Goal: Information Seeking & Learning: Check status

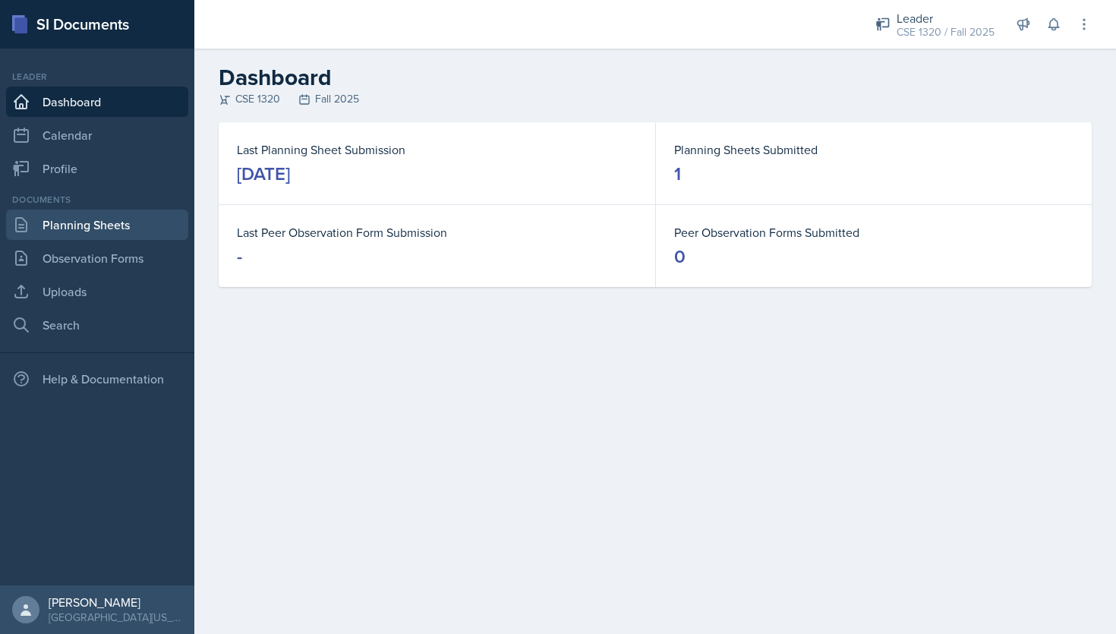
click at [130, 220] on link "Planning Sheets" at bounding box center [97, 224] width 182 height 30
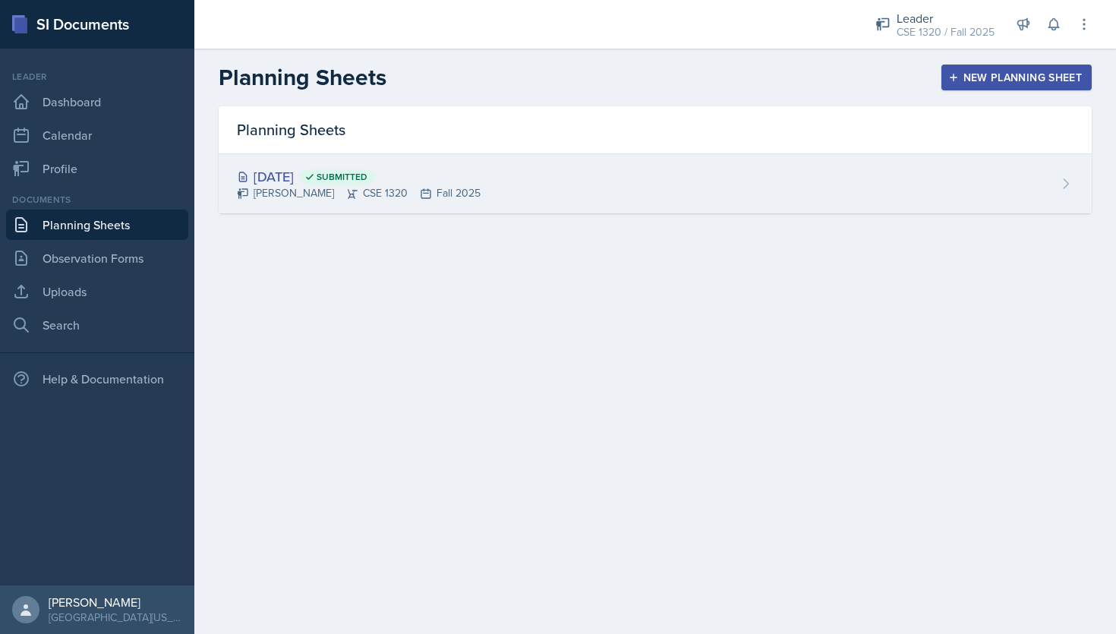
click at [518, 184] on div "[DATE] Submitted [PERSON_NAME] CSE 1320 Fall 2025" at bounding box center [655, 183] width 873 height 59
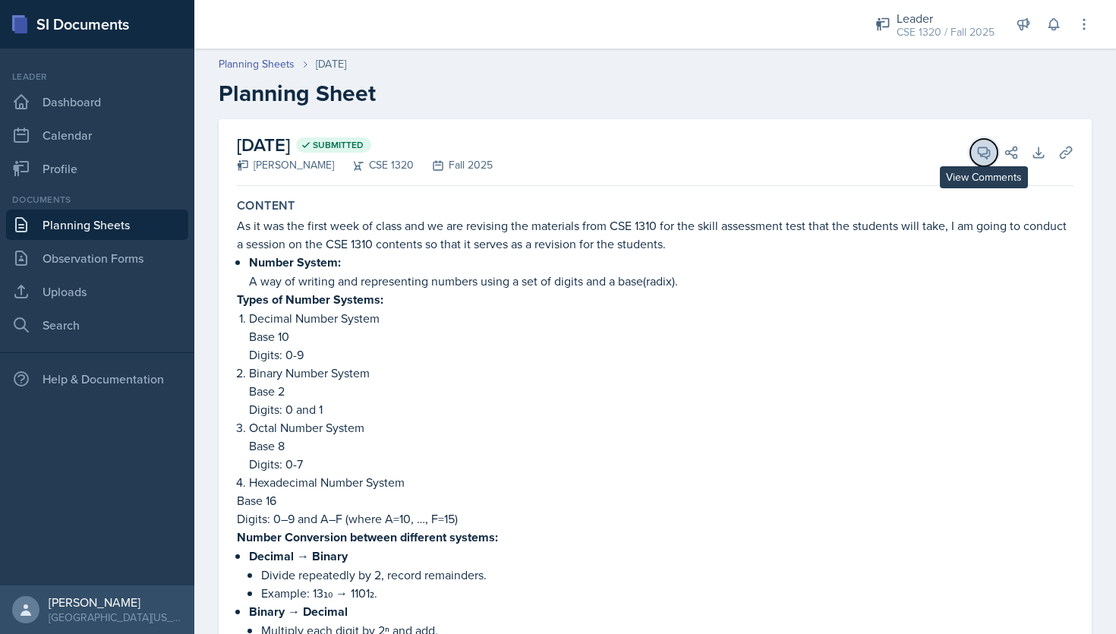
click at [981, 156] on icon at bounding box center [983, 152] width 11 height 11
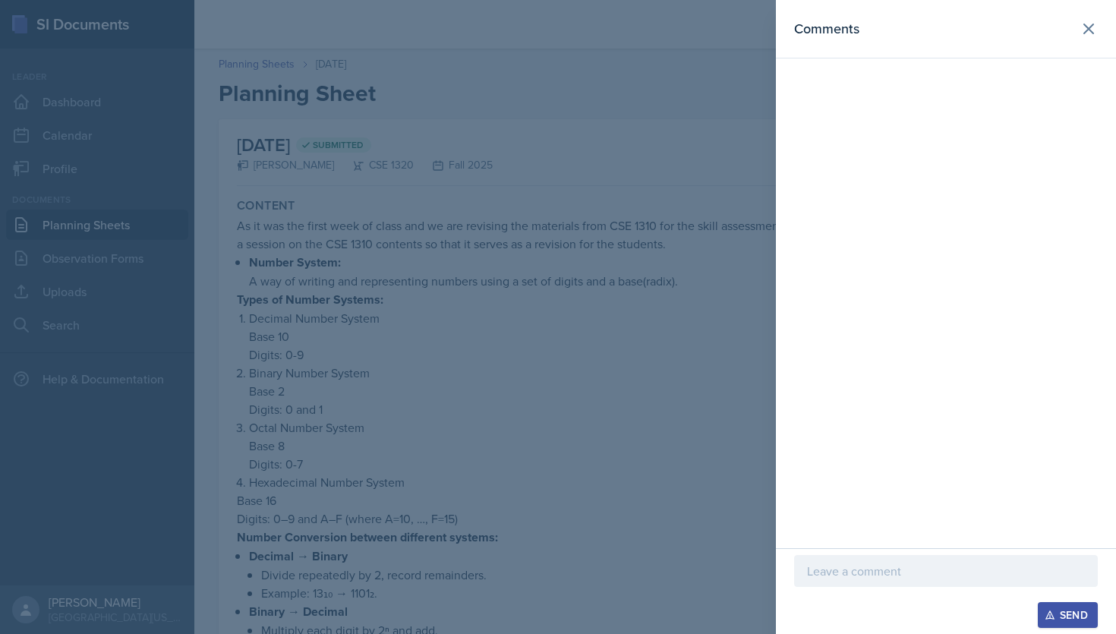
click at [650, 372] on div at bounding box center [558, 317] width 1116 height 634
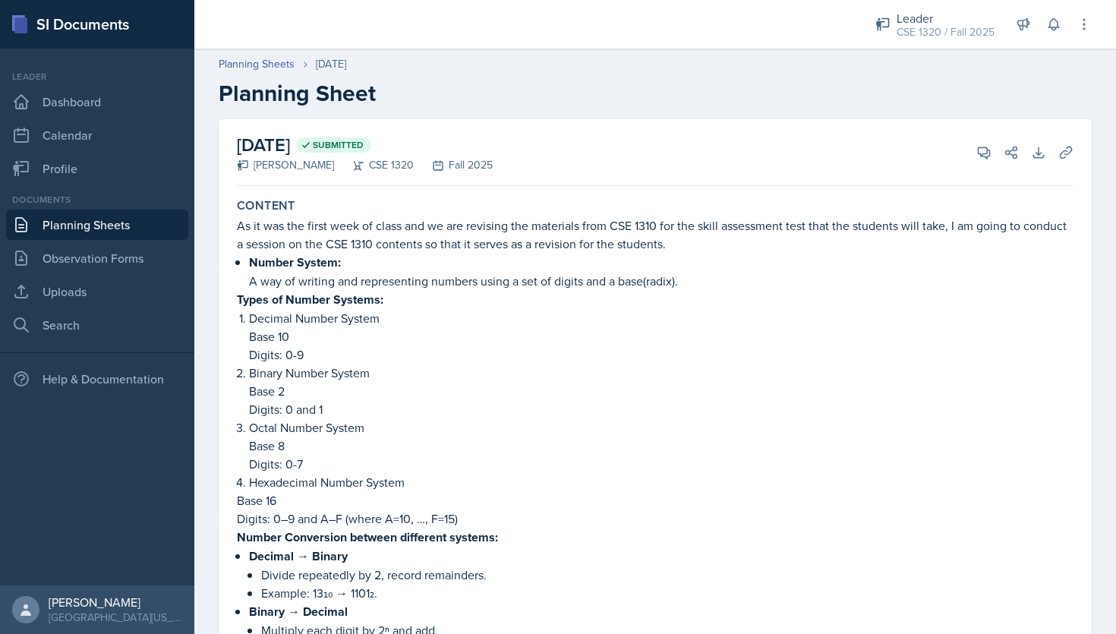
click at [129, 219] on link "Planning Sheets" at bounding box center [97, 224] width 182 height 30
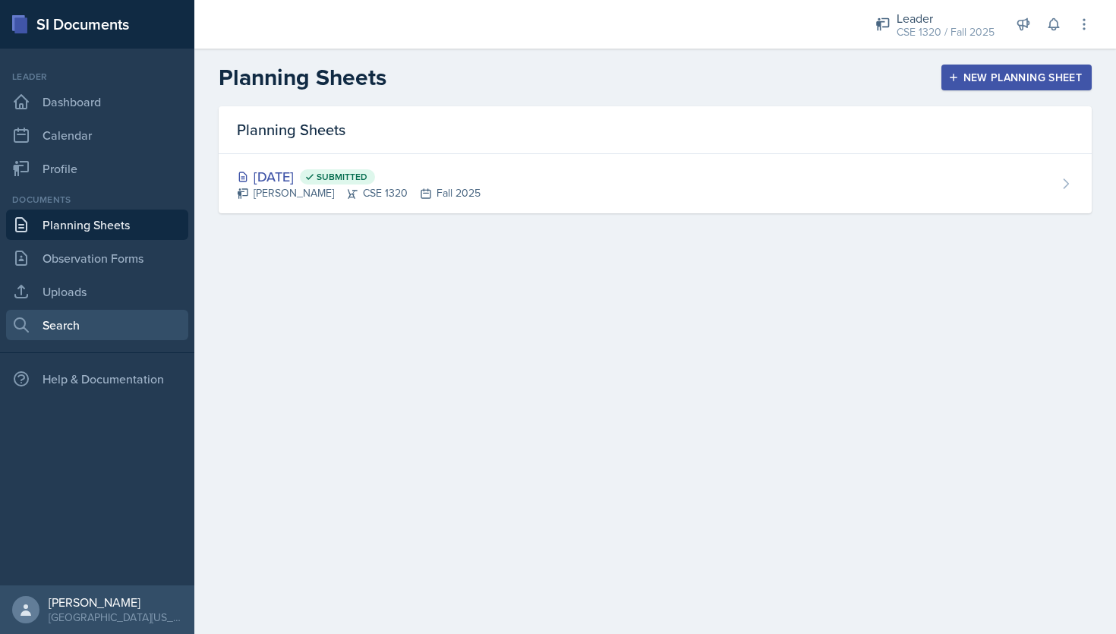
click at [84, 334] on link "Search" at bounding box center [97, 325] width 182 height 30
select select "all"
select select "1"
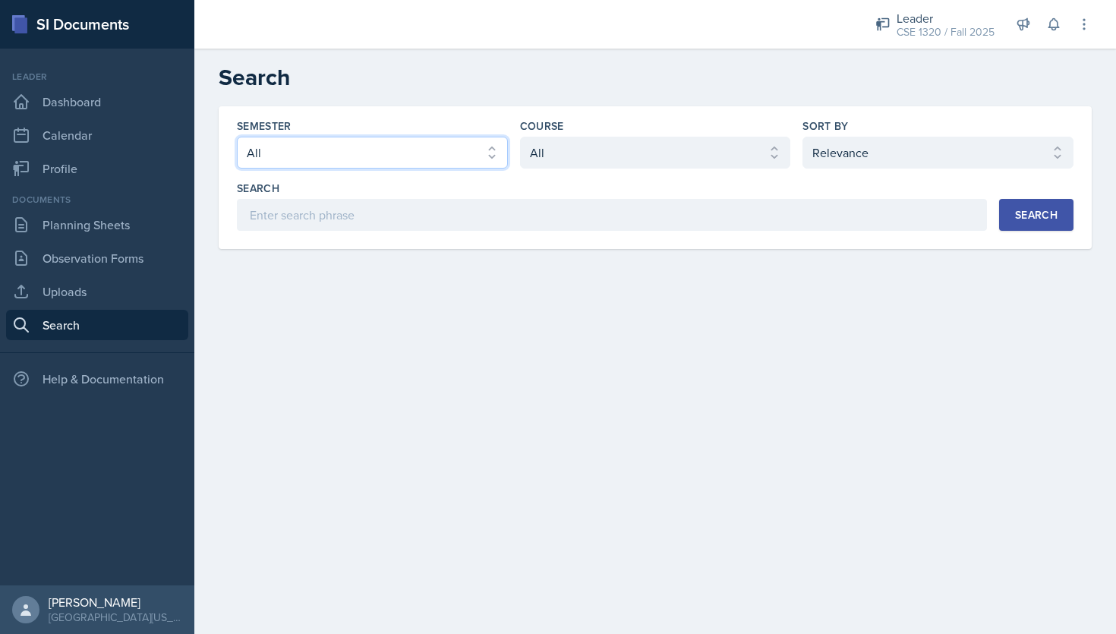
click at [374, 161] on select "Select semester All Fall 2025 Spring 2025 Fall 2024 Spring 2024 Fall 2023" at bounding box center [372, 153] width 271 height 32
select select "a8c40de0-d7eb-4f82-90ee-ac0c6ce45f71"
click at [1032, 233] on div "Semester Select semester All Fall 2025 Spring 2025 Fall 2024 Spring 2024 Fall 2…" at bounding box center [655, 177] width 873 height 143
click at [1028, 223] on button "Search" at bounding box center [1036, 215] width 74 height 32
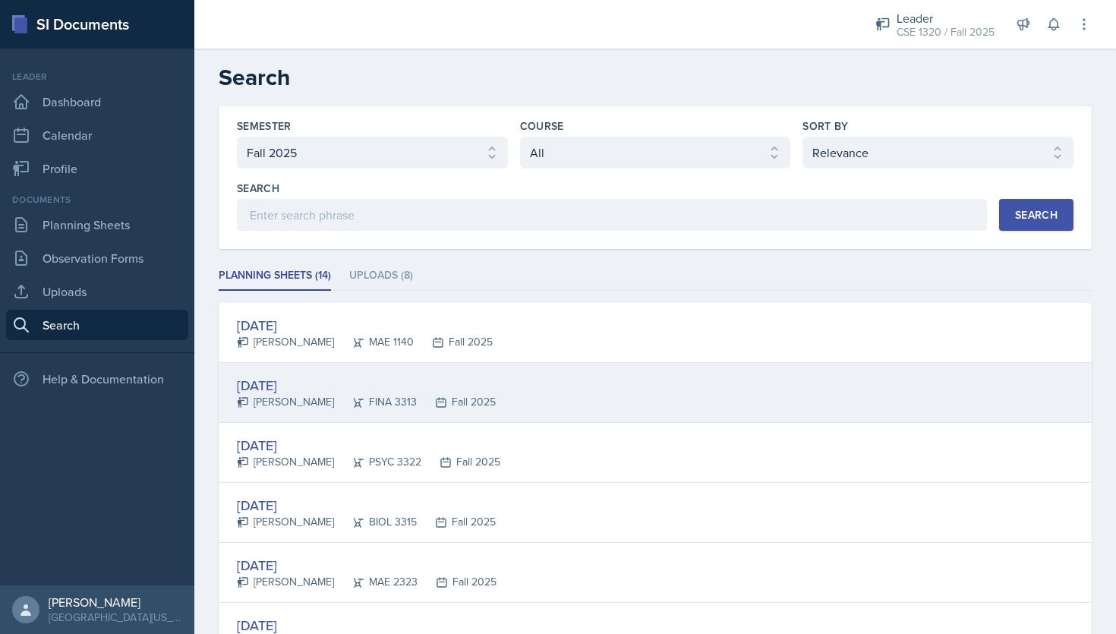
scroll to position [26, 0]
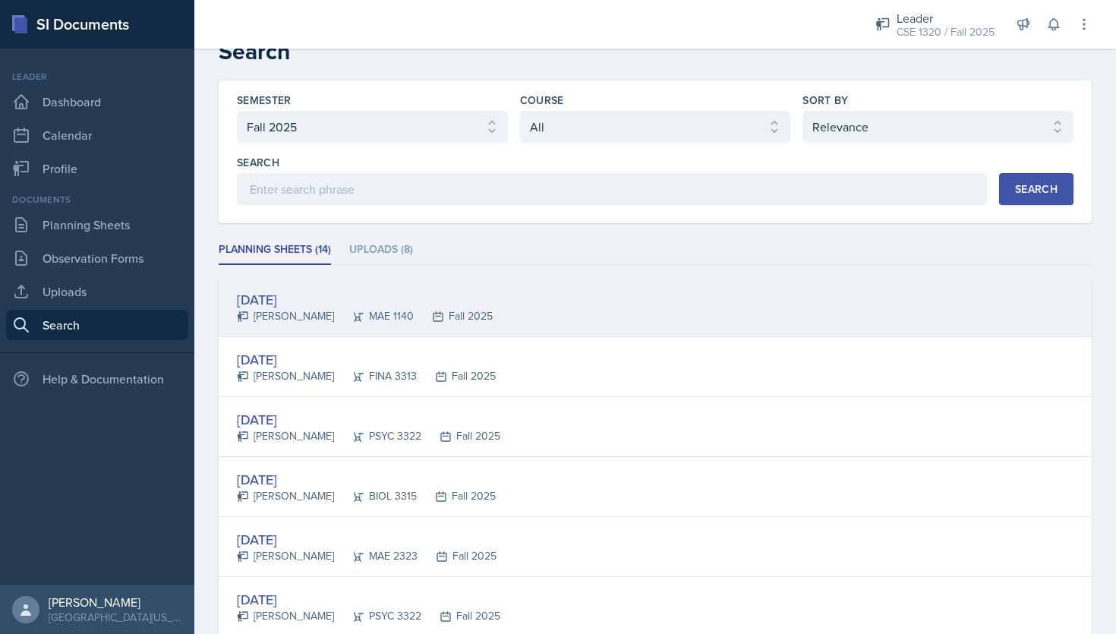
click at [578, 310] on div "[DATE] [PERSON_NAME] 1140 Fall 2025" at bounding box center [655, 307] width 873 height 60
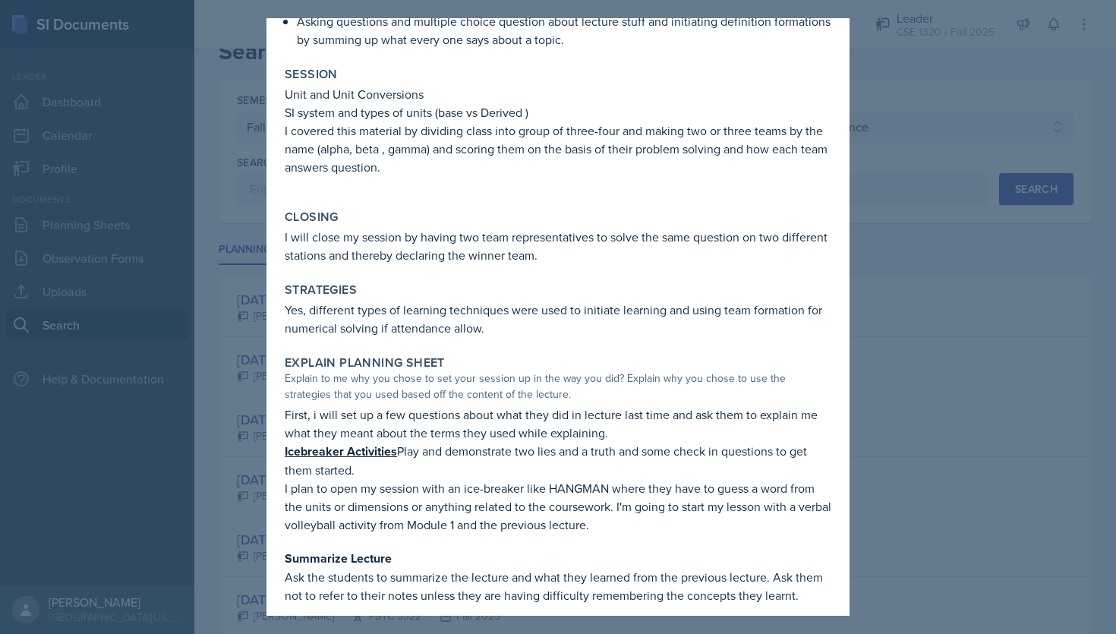
scroll to position [0, 0]
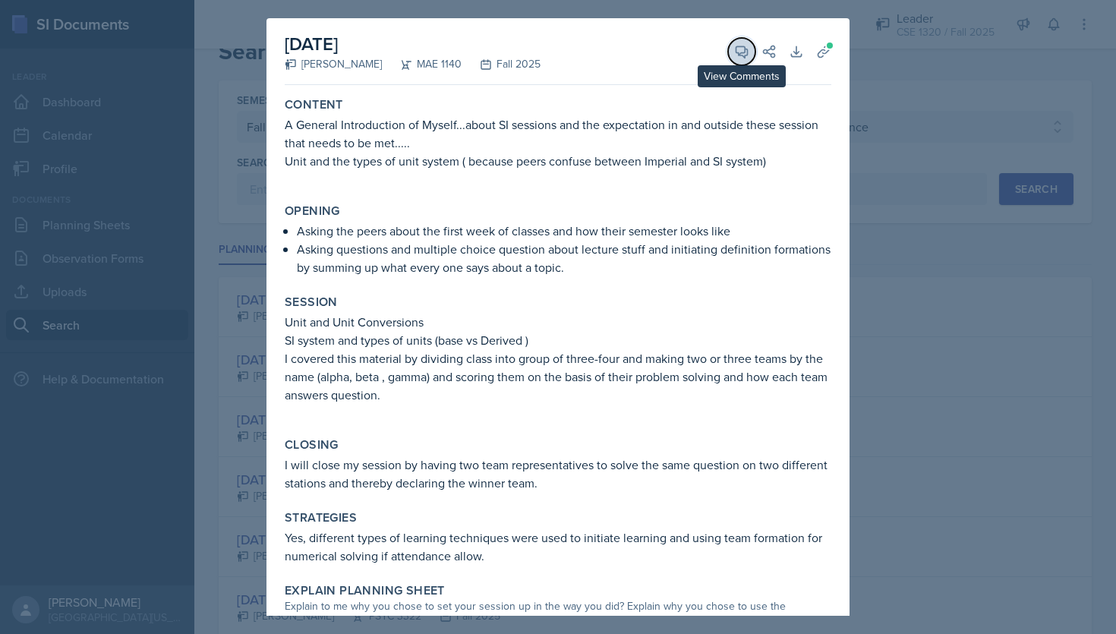
click at [738, 58] on button "View Comments" at bounding box center [741, 51] width 27 height 27
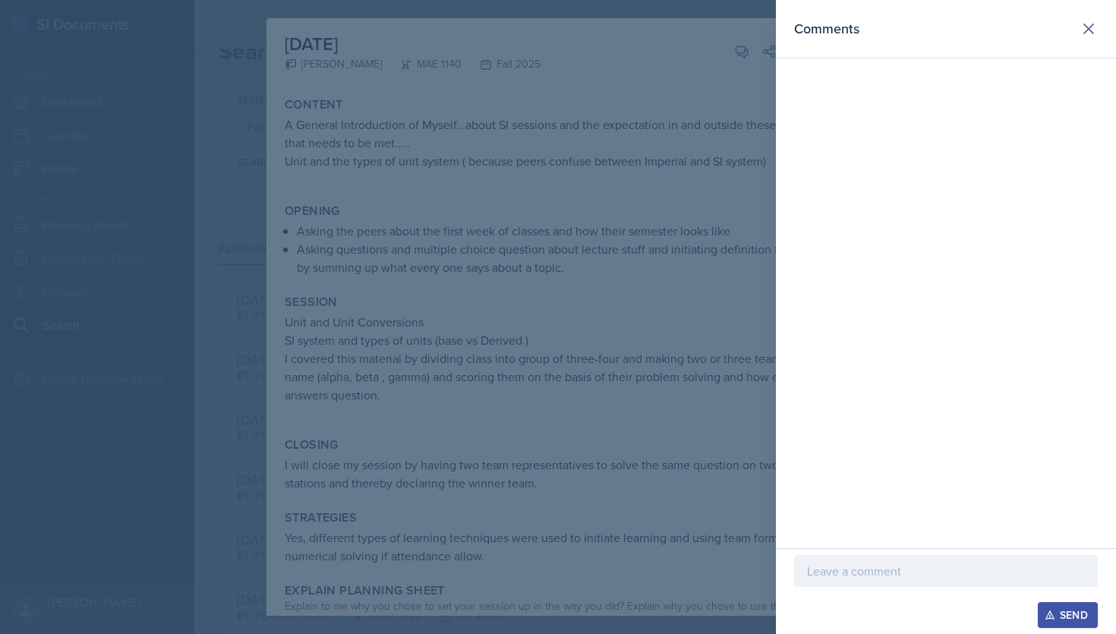
click at [688, 243] on div at bounding box center [558, 317] width 1116 height 634
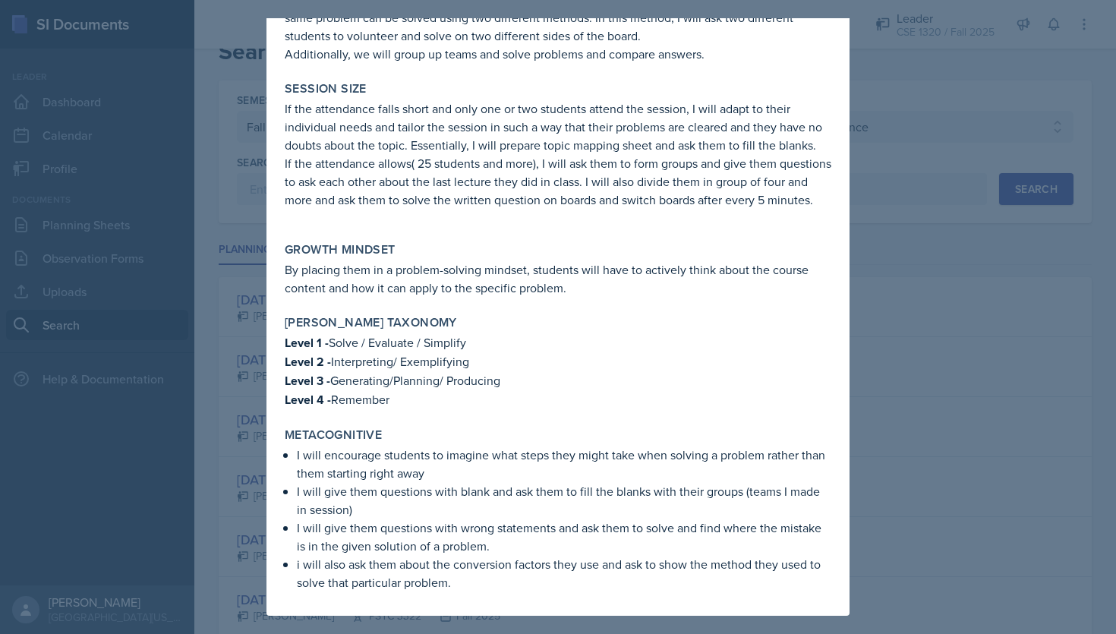
scroll to position [927, 0]
click at [899, 389] on div at bounding box center [558, 317] width 1116 height 634
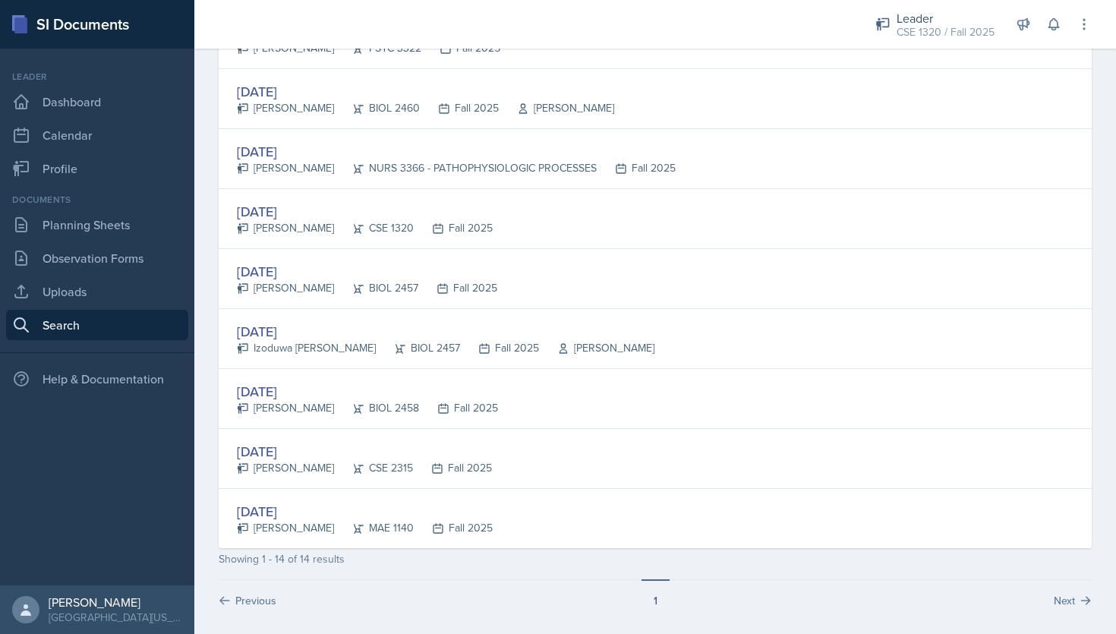
scroll to position [604, 0]
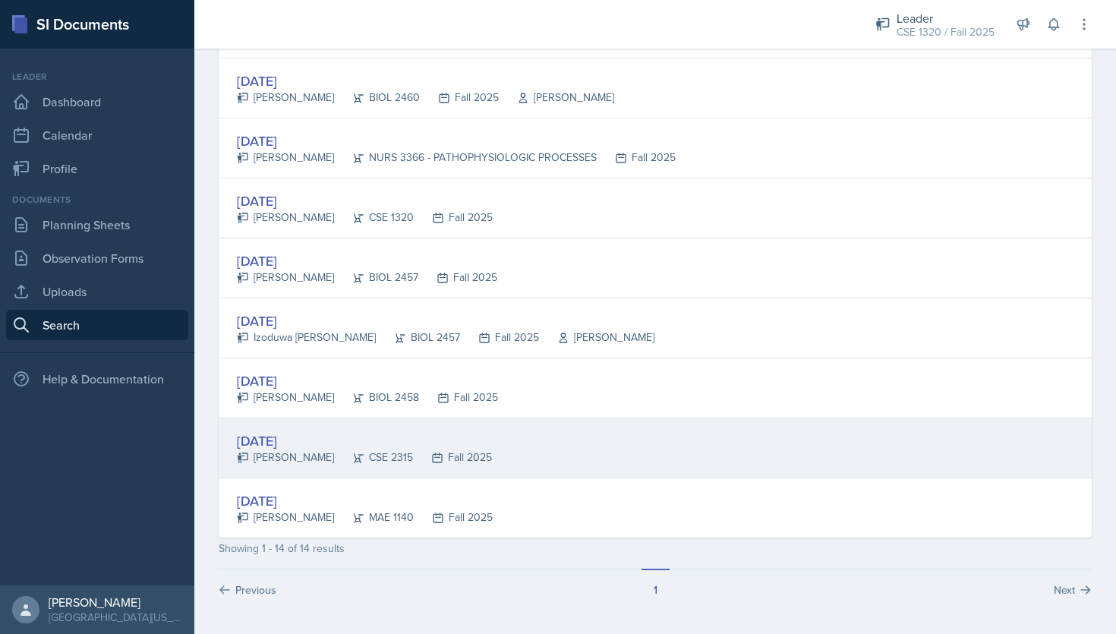
click at [565, 465] on div "[DATE] [PERSON_NAME] CSE 2315 Fall 2025" at bounding box center [655, 448] width 873 height 60
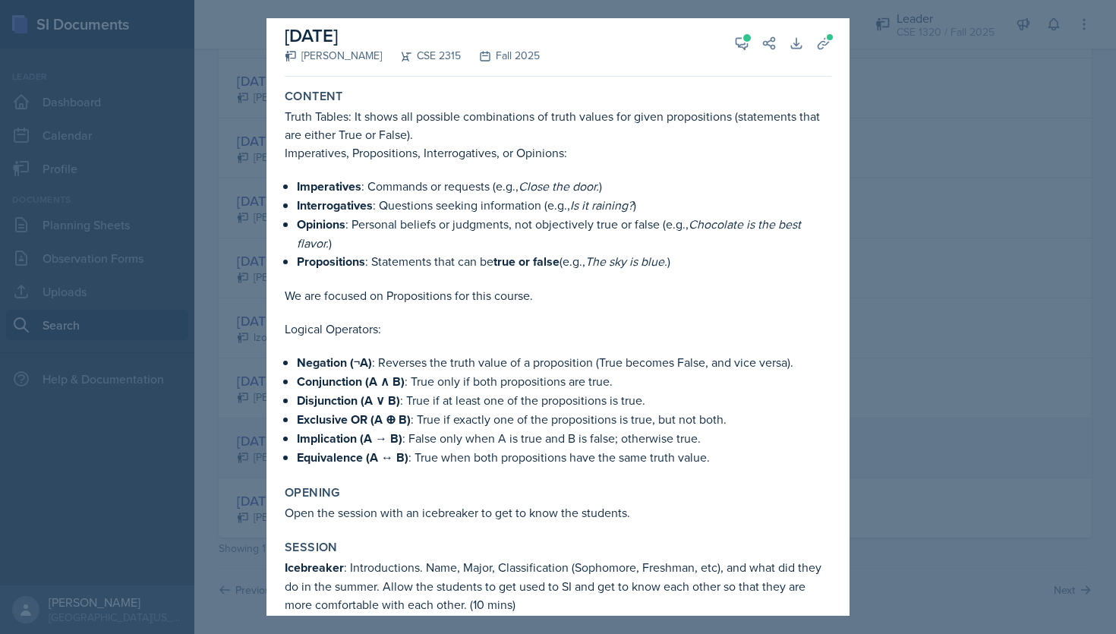
scroll to position [0, 0]
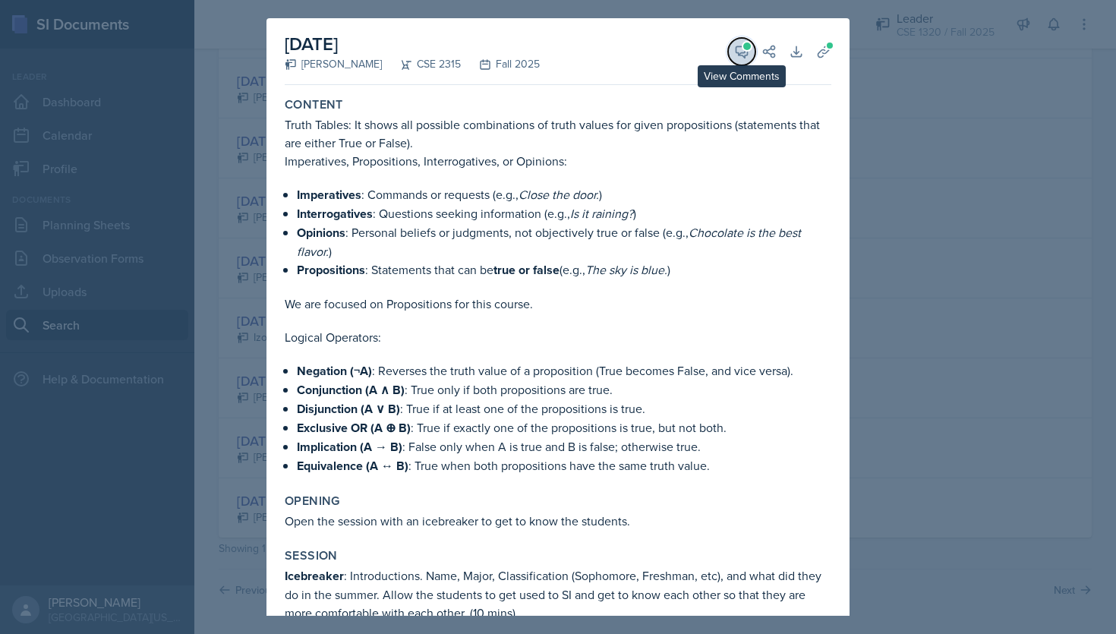
click at [735, 49] on icon at bounding box center [741, 51] width 15 height 15
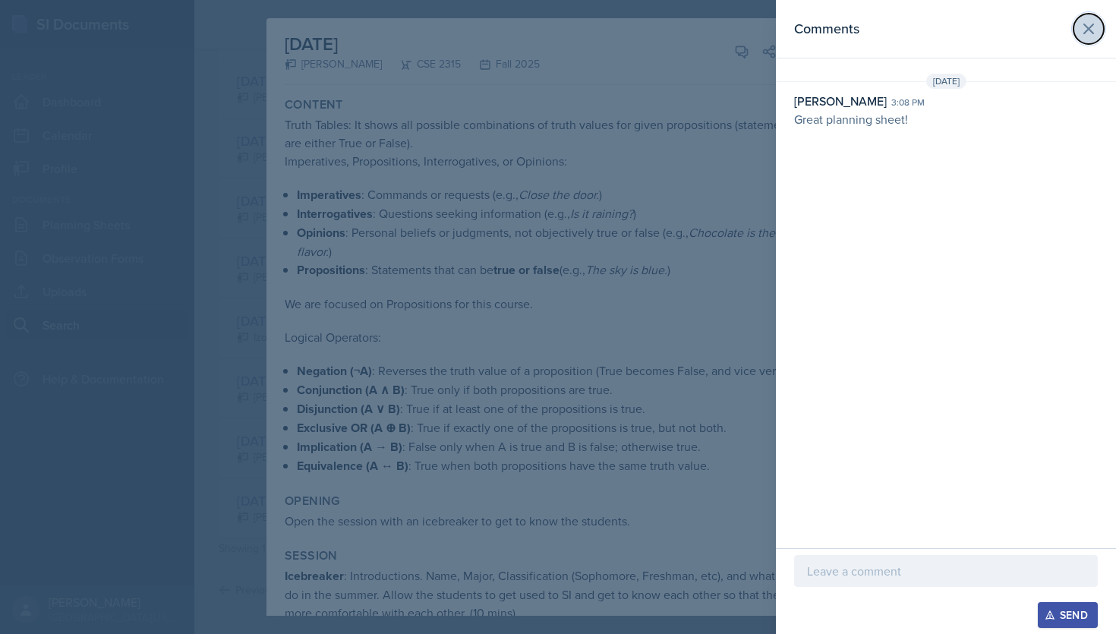
click at [1088, 27] on icon at bounding box center [1088, 29] width 18 height 18
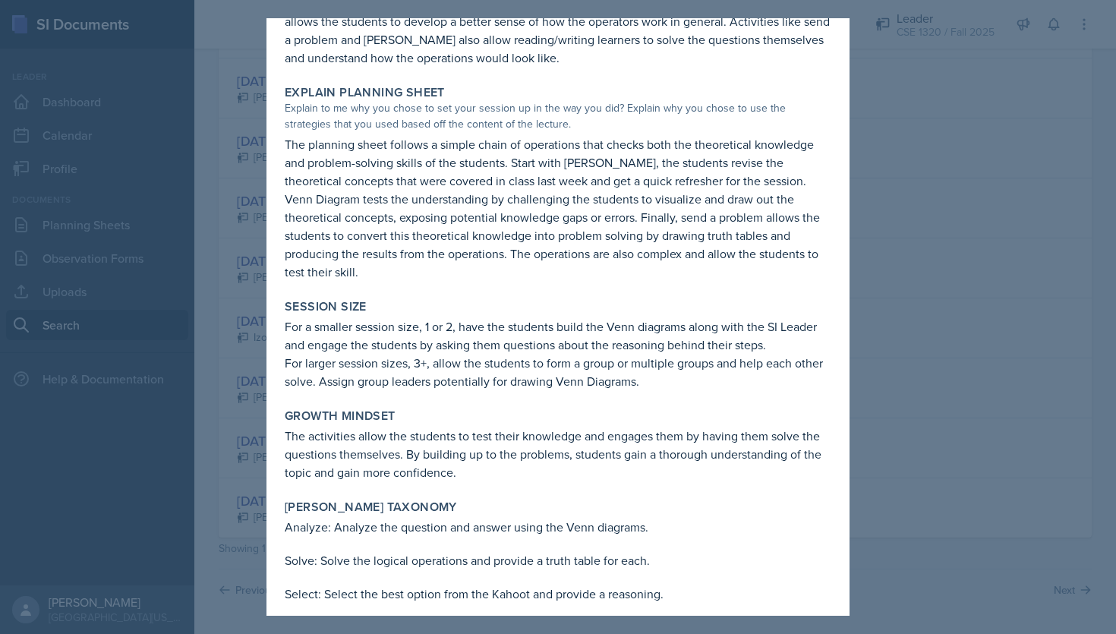
scroll to position [1243, 0]
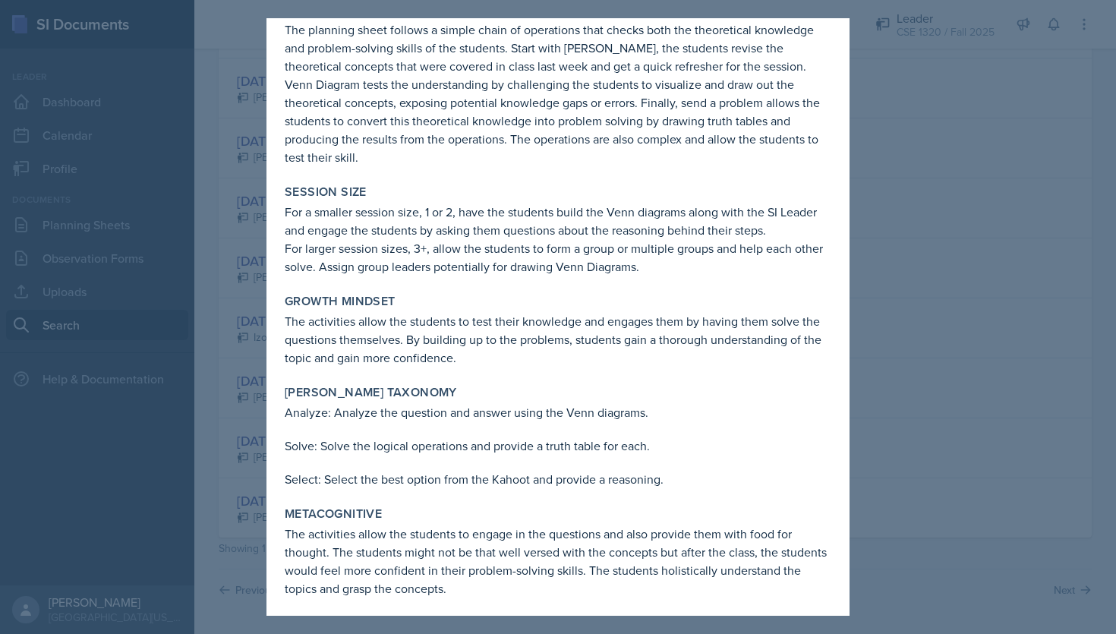
click at [963, 304] on div at bounding box center [558, 317] width 1116 height 634
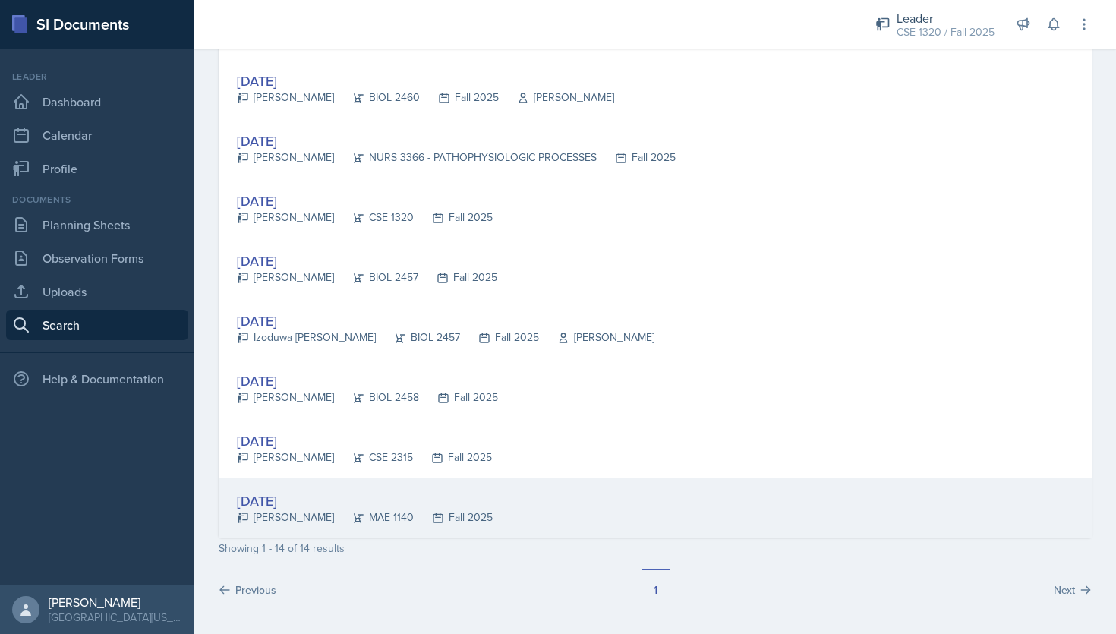
click at [623, 502] on div "[DATE] [PERSON_NAME] 1140 Fall 2025" at bounding box center [655, 507] width 873 height 59
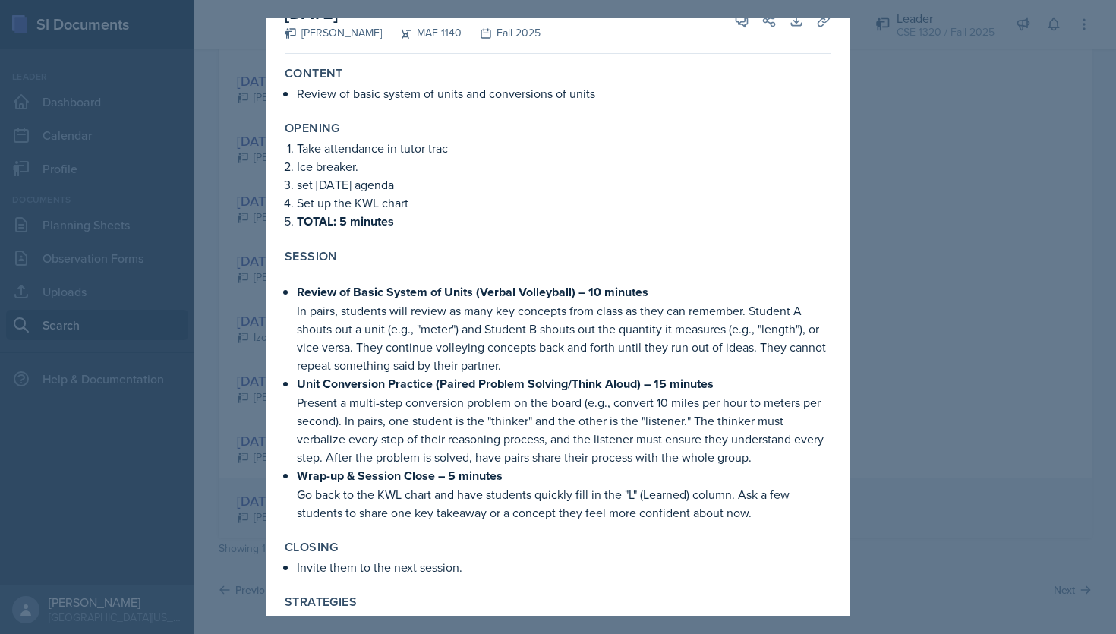
scroll to position [0, 0]
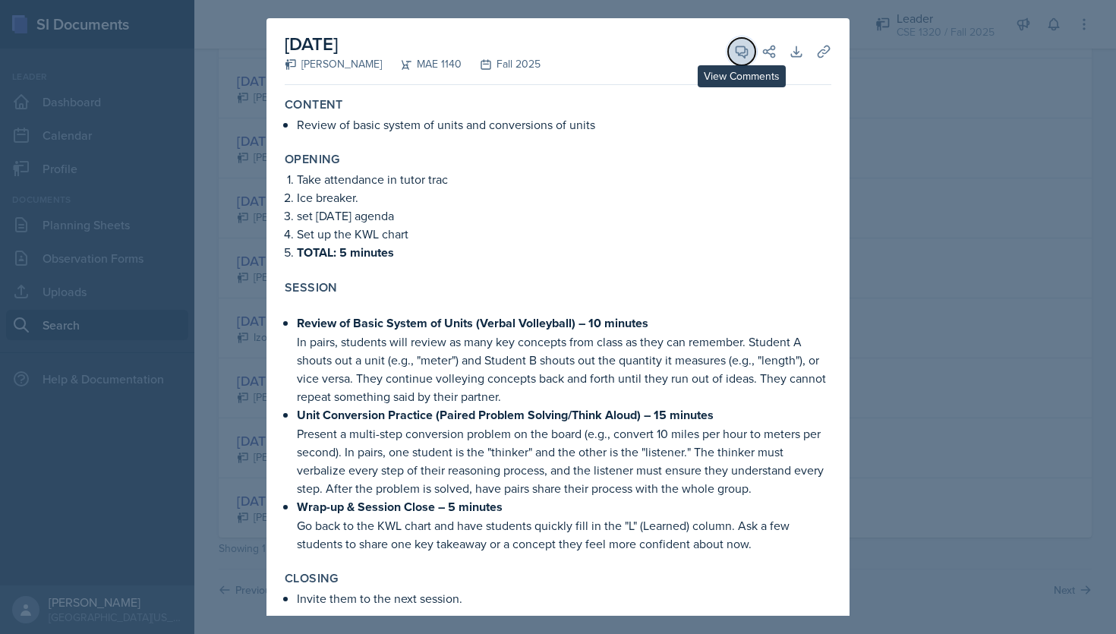
click at [745, 53] on icon at bounding box center [741, 51] width 15 height 15
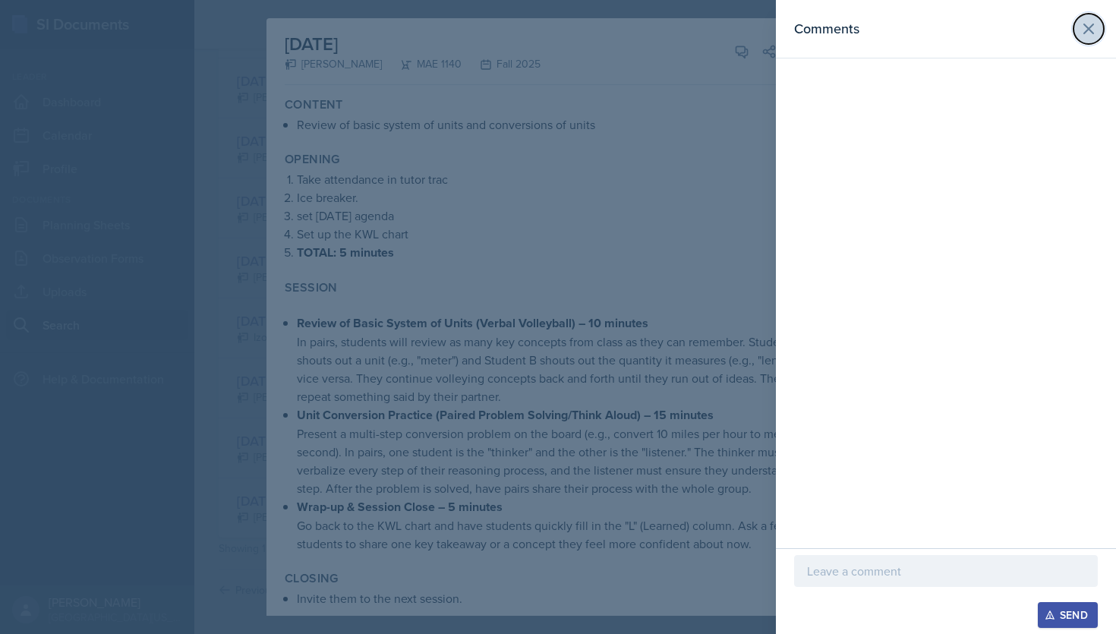
click at [1085, 32] on icon at bounding box center [1088, 28] width 9 height 9
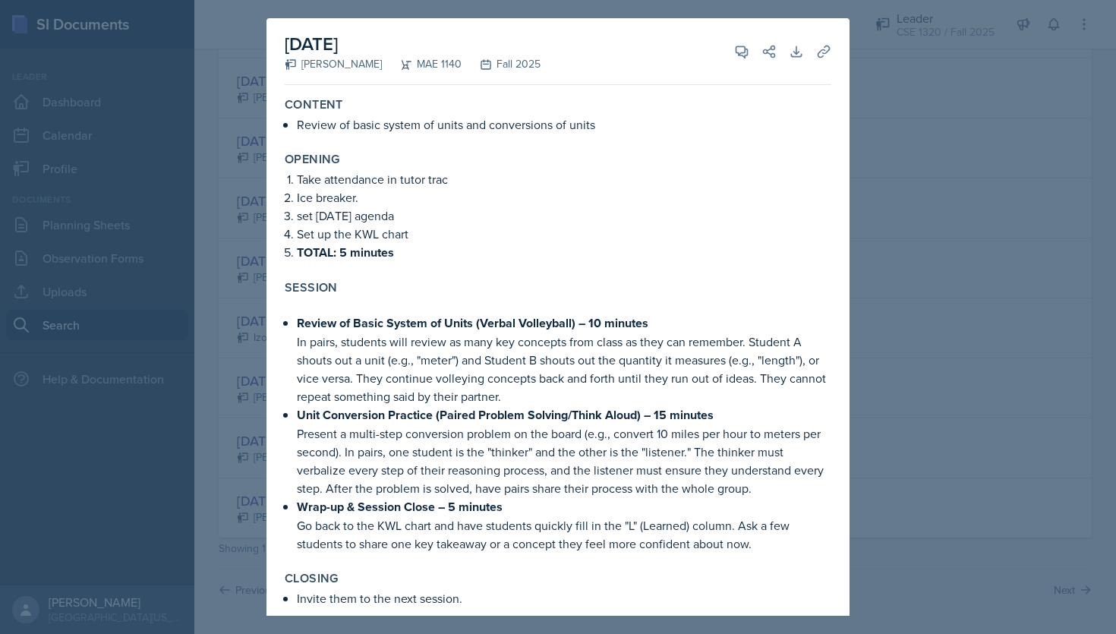
click at [1070, 190] on div at bounding box center [558, 317] width 1116 height 634
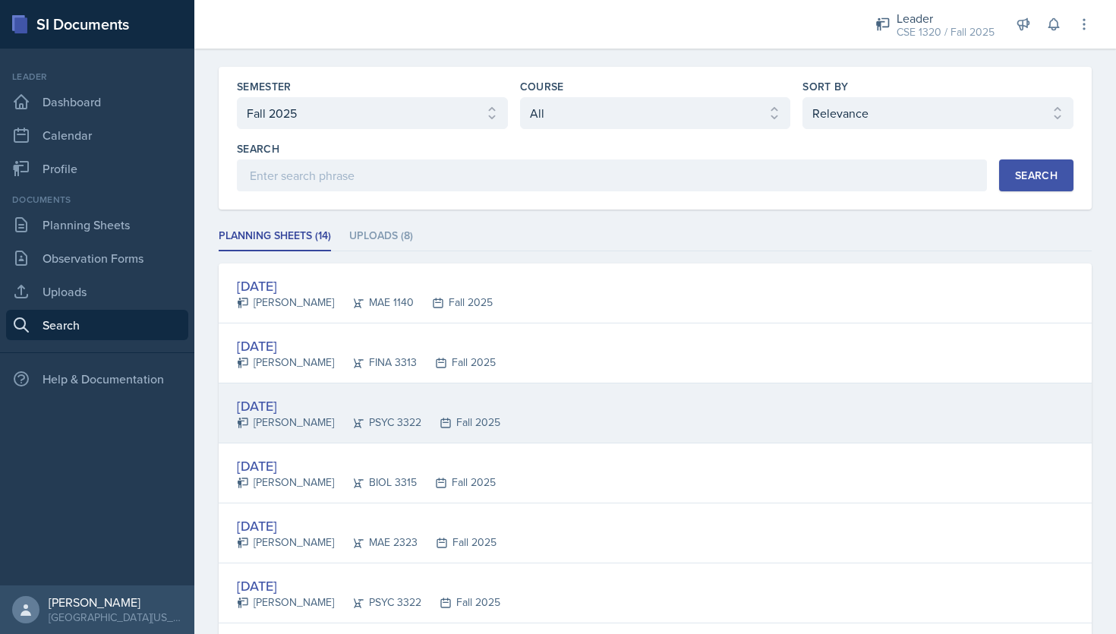
scroll to position [40, 0]
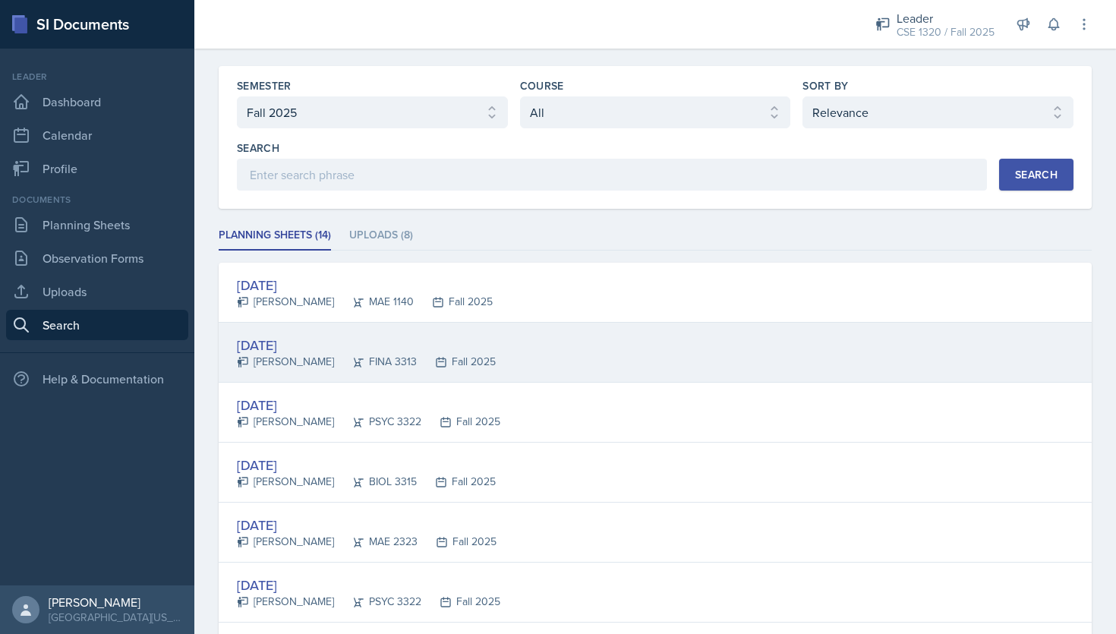
click at [579, 367] on div "[DATE] [PERSON_NAME] FINA 3313 Fall 2025" at bounding box center [655, 353] width 873 height 60
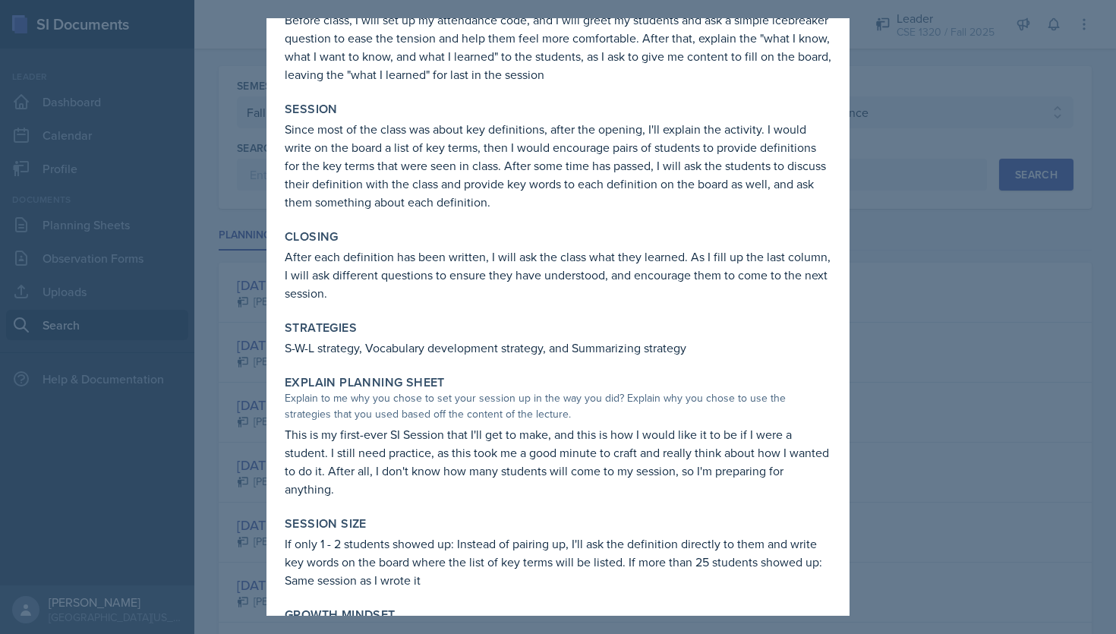
scroll to position [0, 0]
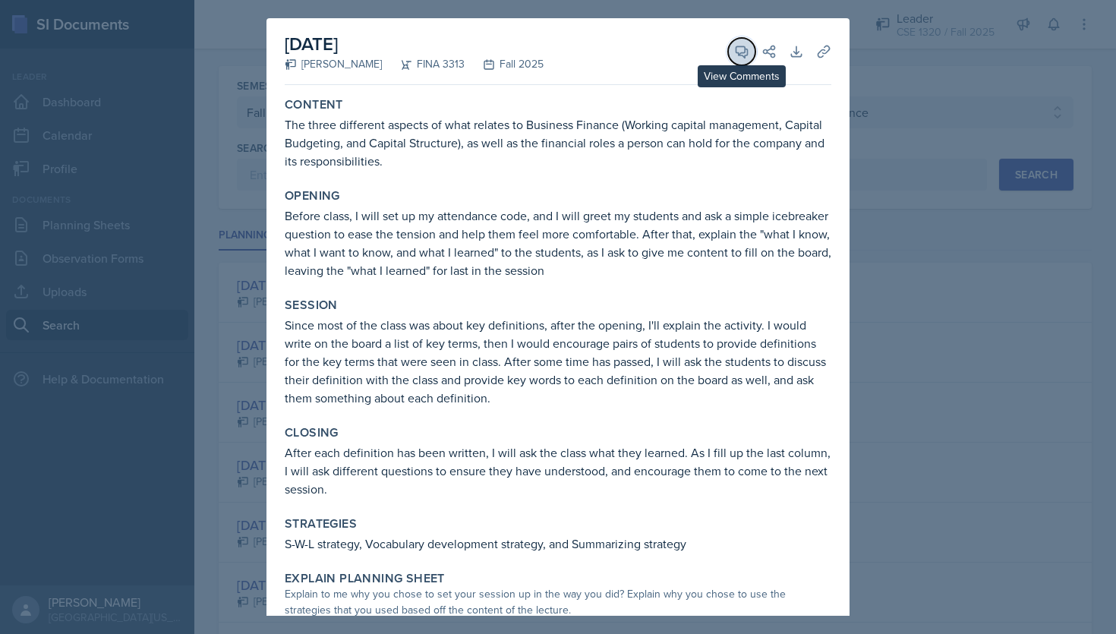
click at [732, 49] on button "View Comments" at bounding box center [741, 51] width 27 height 27
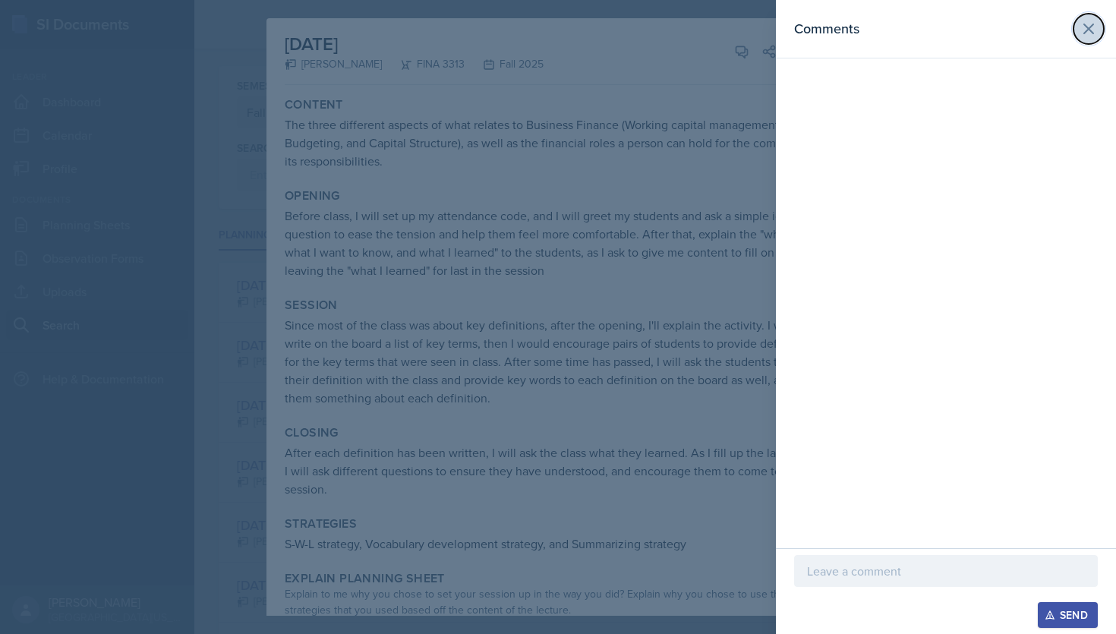
click at [1090, 32] on icon at bounding box center [1088, 28] width 9 height 9
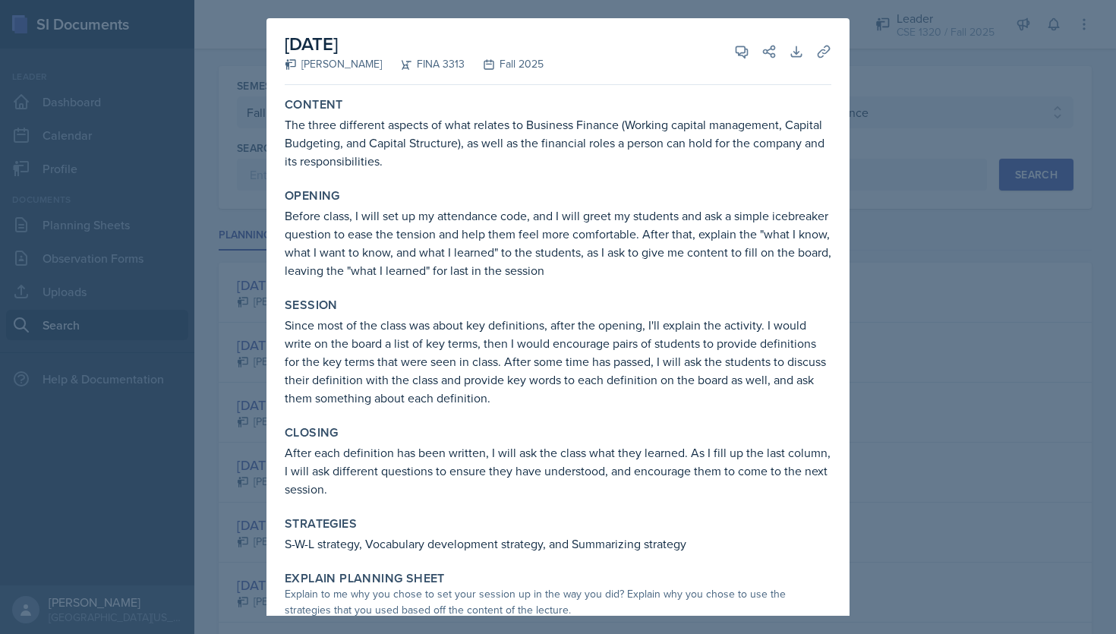
click at [952, 257] on div at bounding box center [558, 317] width 1116 height 634
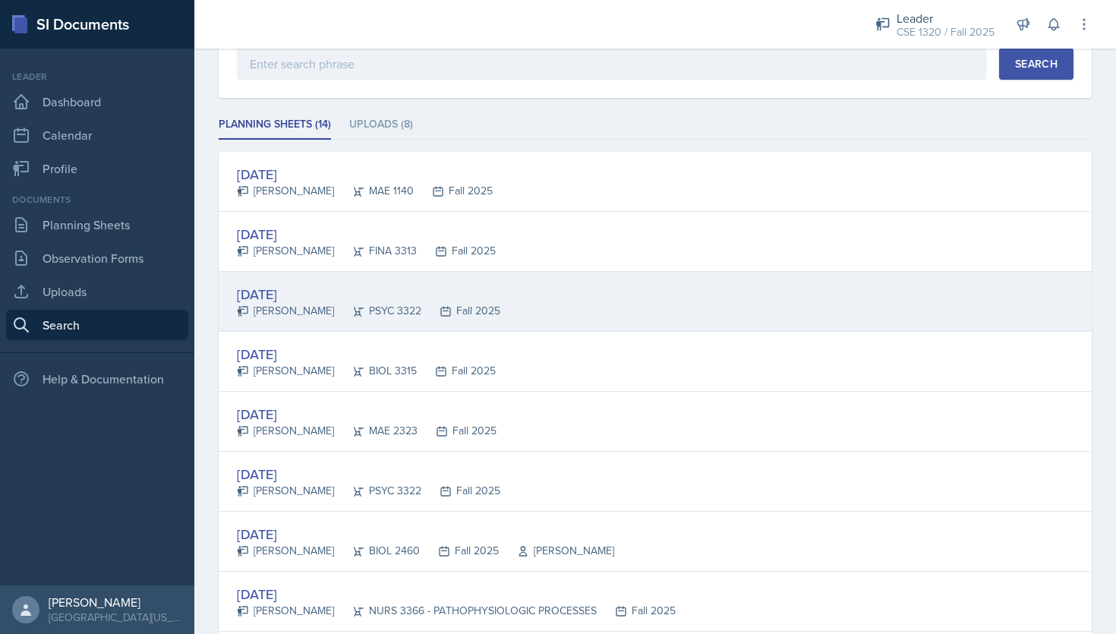
scroll to position [164, 0]
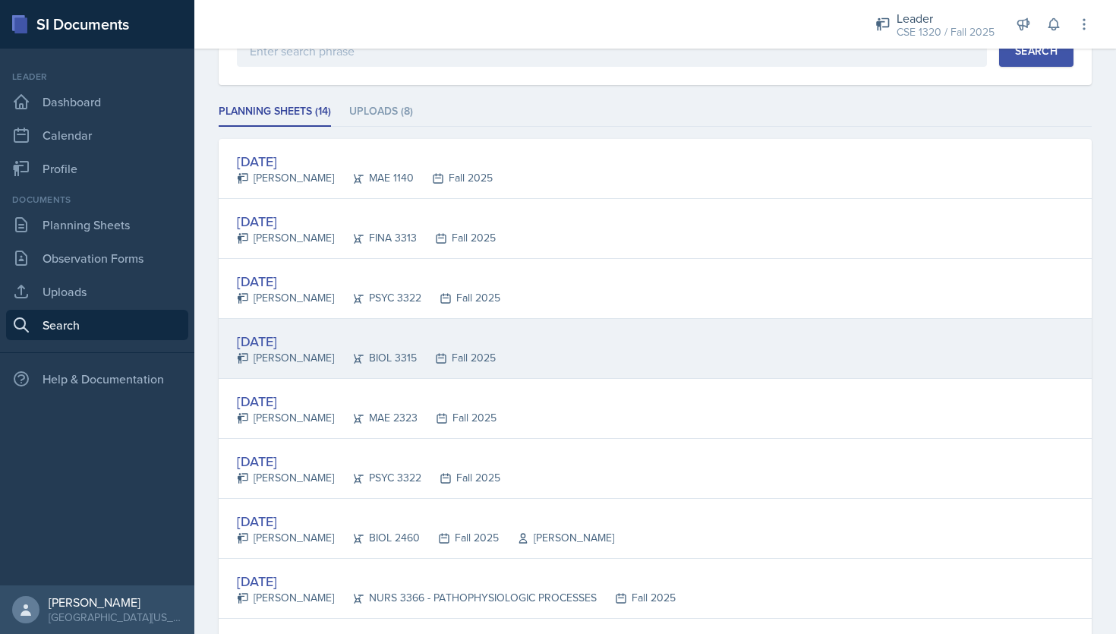
click at [744, 351] on div "[DATE] [PERSON_NAME] BIOL 3315 Fall 2025" at bounding box center [655, 349] width 873 height 60
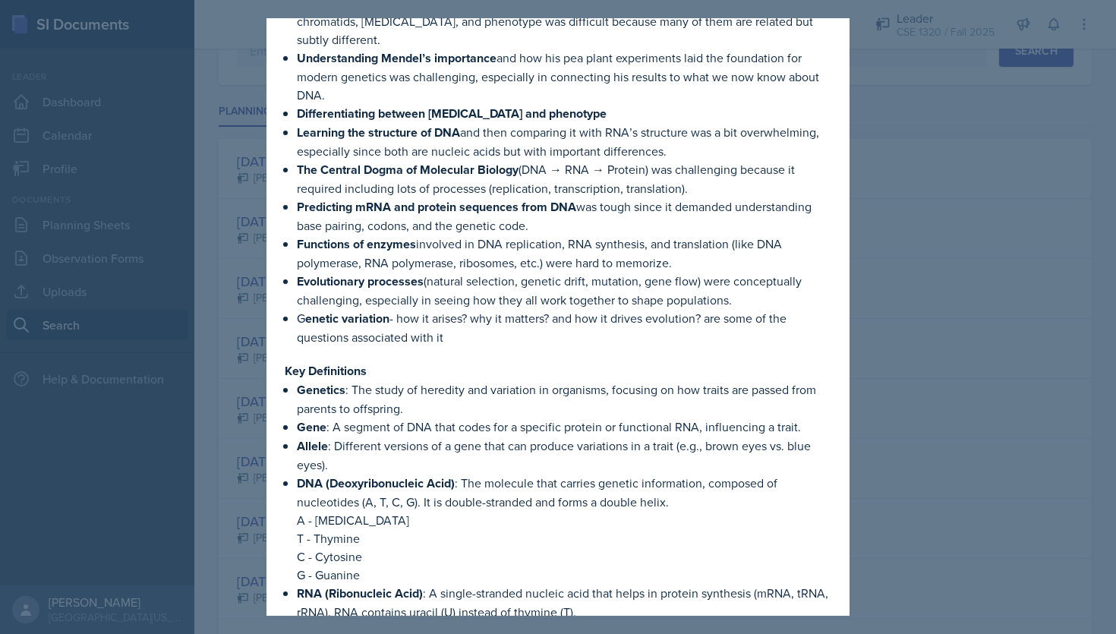
scroll to position [0, 0]
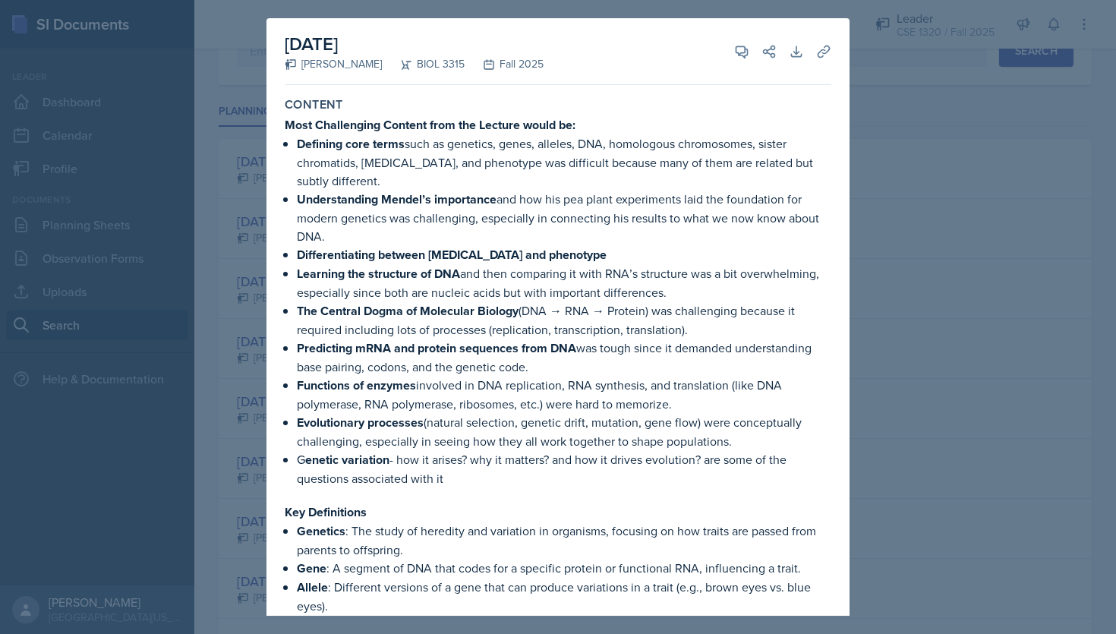
click at [727, 54] on div "View Comments Comments Send Share" at bounding box center [749, 51] width 55 height 15
click at [732, 52] on button "View Comments" at bounding box center [741, 51] width 27 height 27
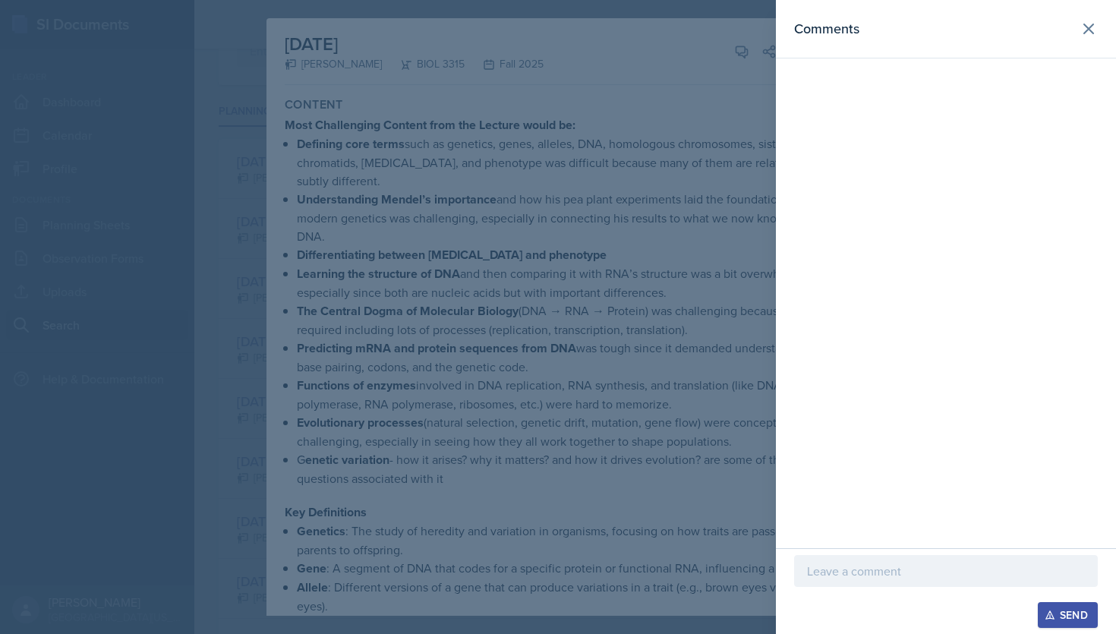
click at [685, 188] on div at bounding box center [558, 317] width 1116 height 634
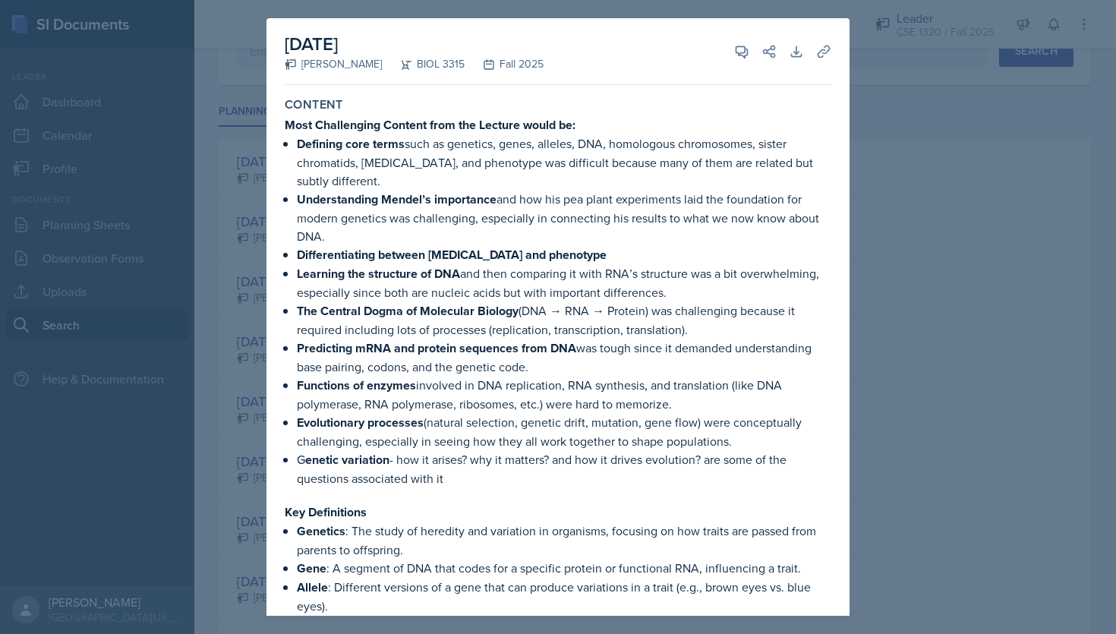
click at [894, 202] on div at bounding box center [558, 317] width 1116 height 634
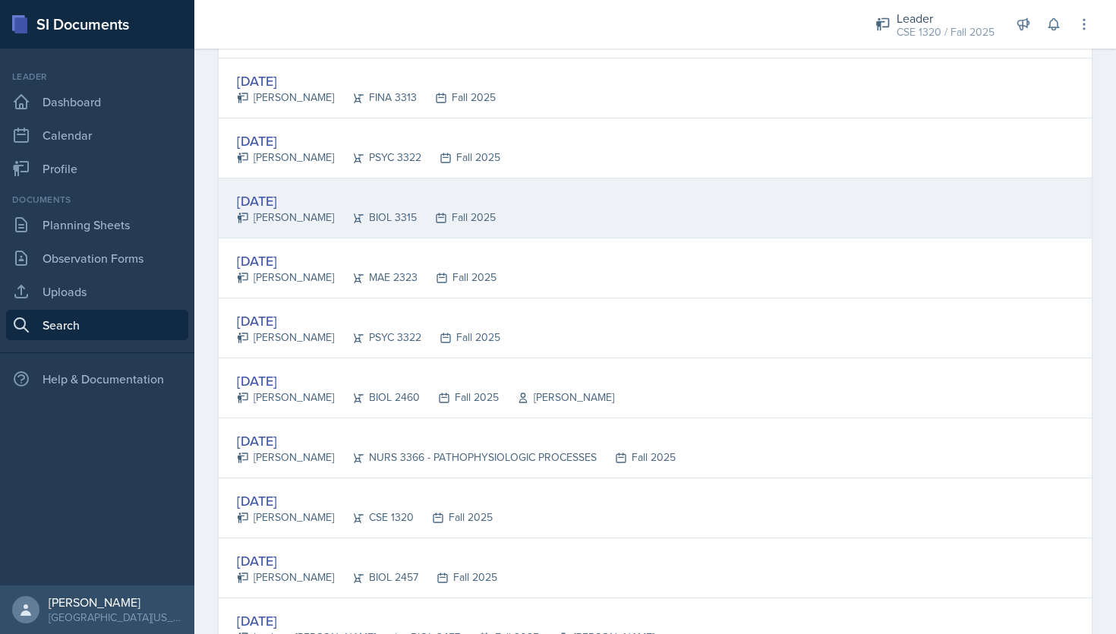
scroll to position [349, 0]
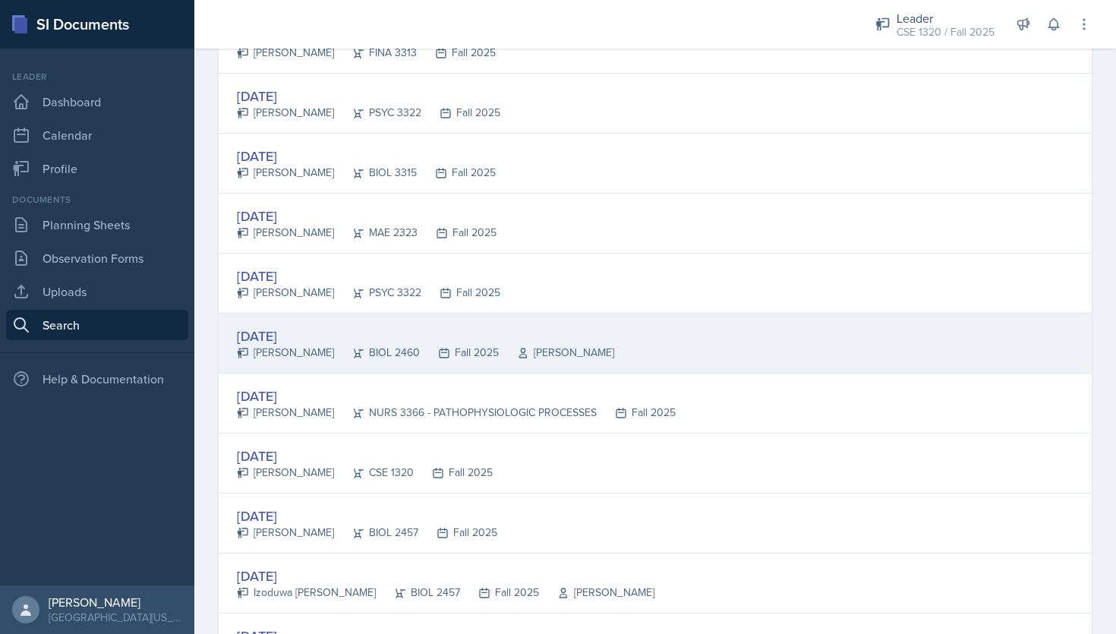
click at [666, 333] on div "[DATE] [PERSON_NAME] BIOL 2460 Fall 2025 [PERSON_NAME]" at bounding box center [655, 343] width 873 height 60
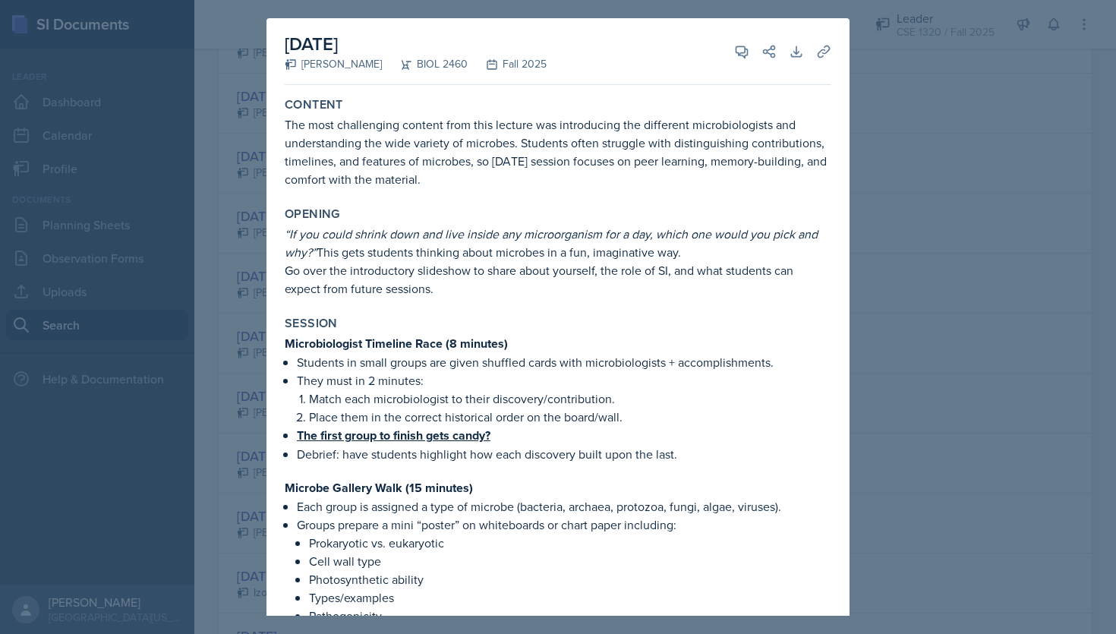
click at [984, 229] on div at bounding box center [558, 317] width 1116 height 634
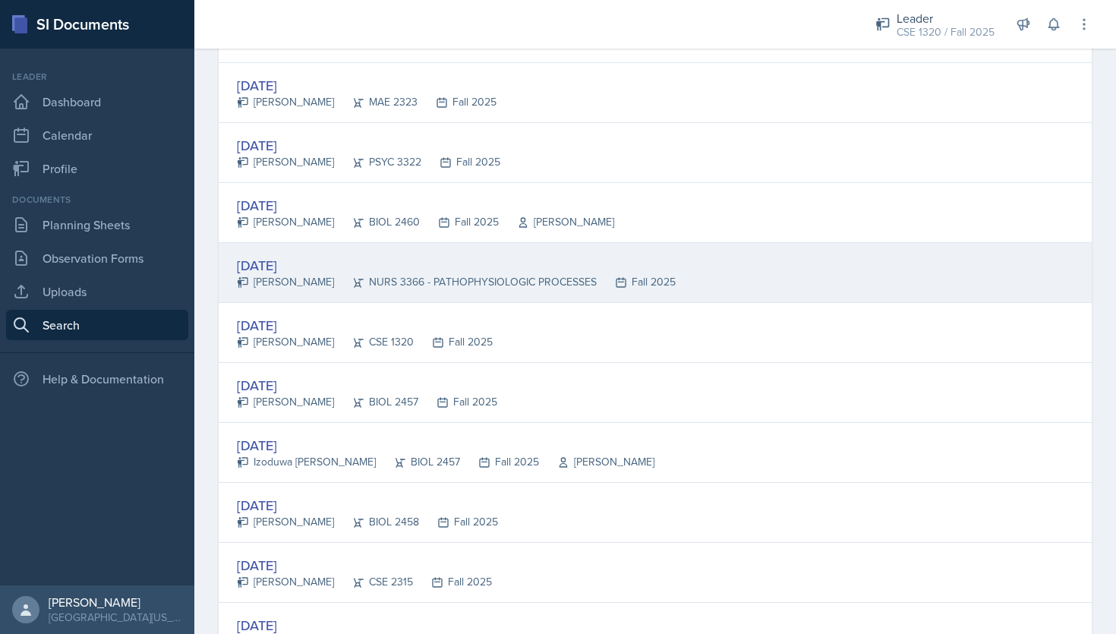
scroll to position [604, 0]
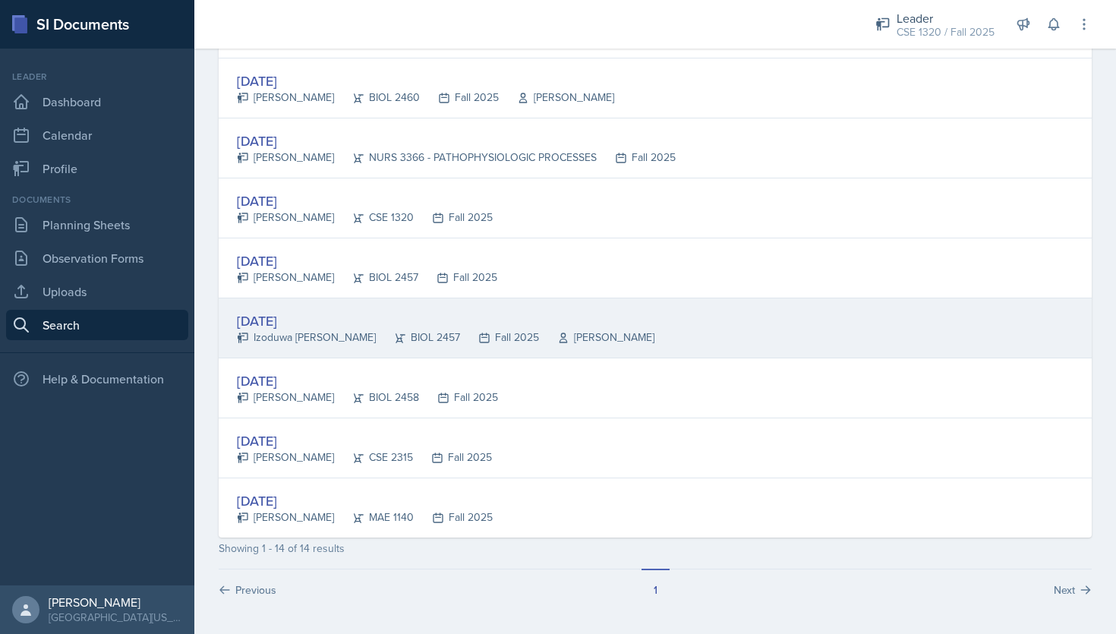
click at [693, 323] on div "[DATE] Izoduwa [PERSON_NAME] BIOL 2457 Fall 2025 [PERSON_NAME]" at bounding box center [655, 328] width 873 height 60
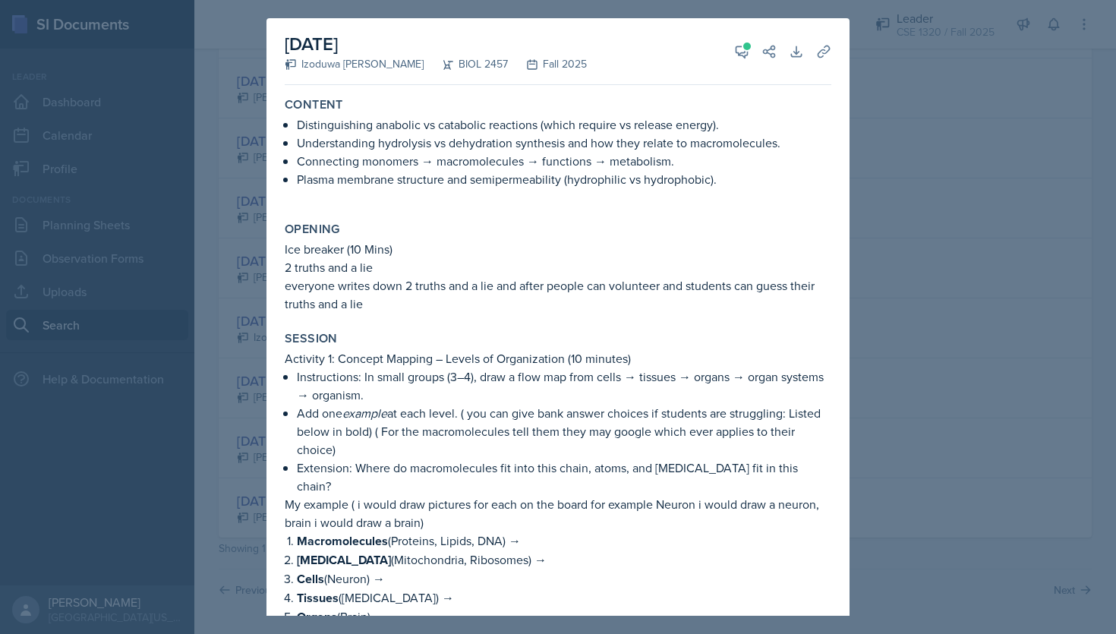
click at [731, 67] on div "[DATE] Izoduwa [PERSON_NAME] BIOL 2457 Fall 2025 View Comments Comments [DATE] …" at bounding box center [558, 51] width 546 height 67
click at [731, 59] on button "View Comments" at bounding box center [741, 51] width 27 height 27
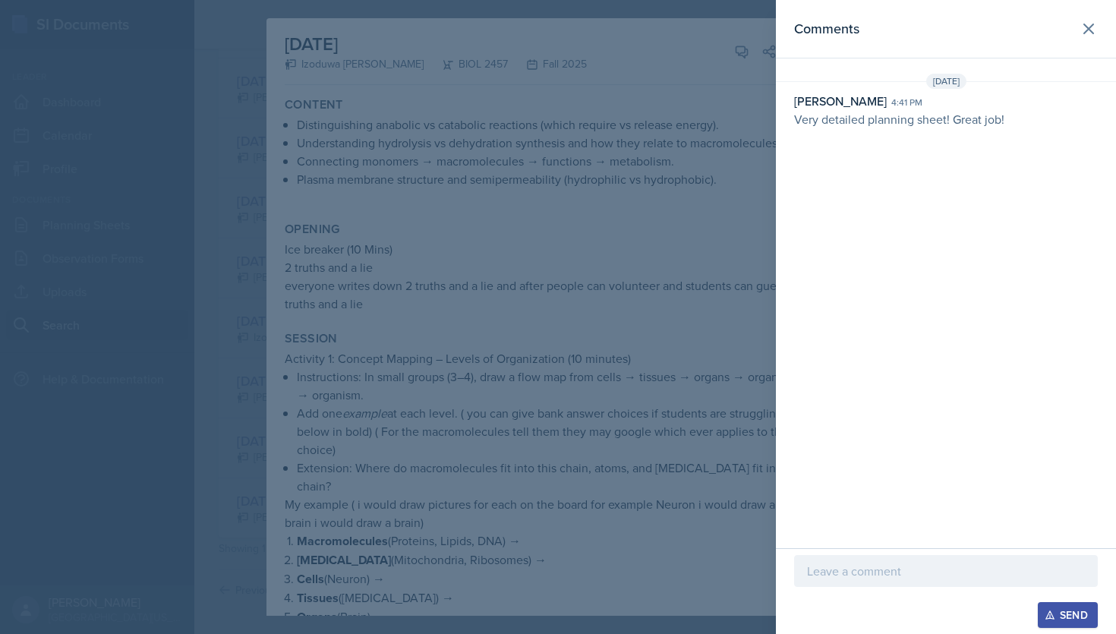
click at [702, 234] on div at bounding box center [558, 317] width 1116 height 634
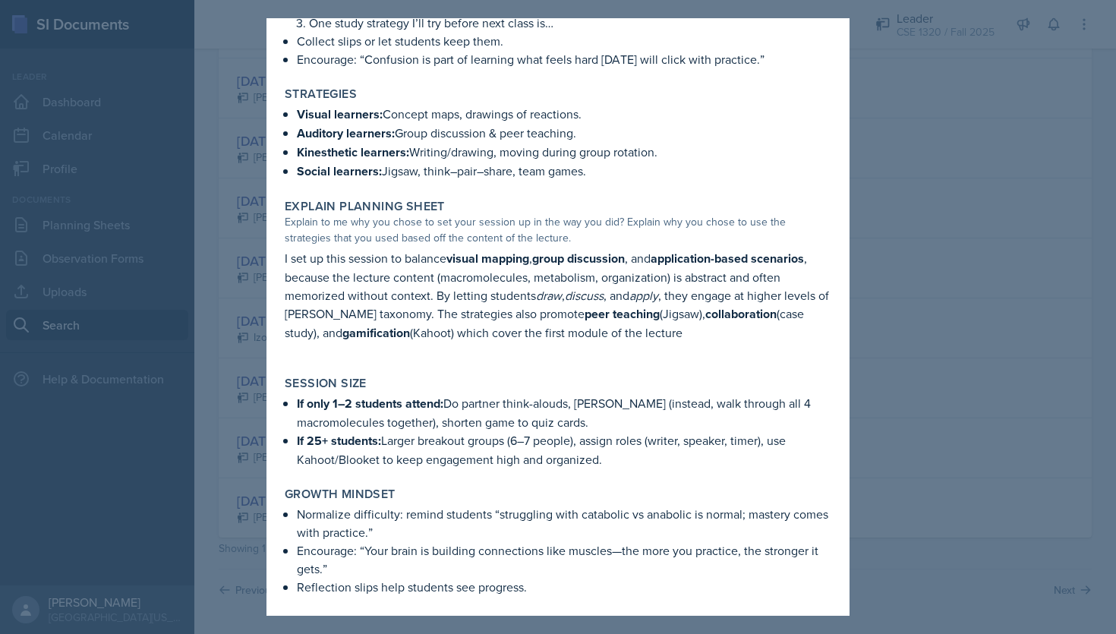
scroll to position [3024, 0]
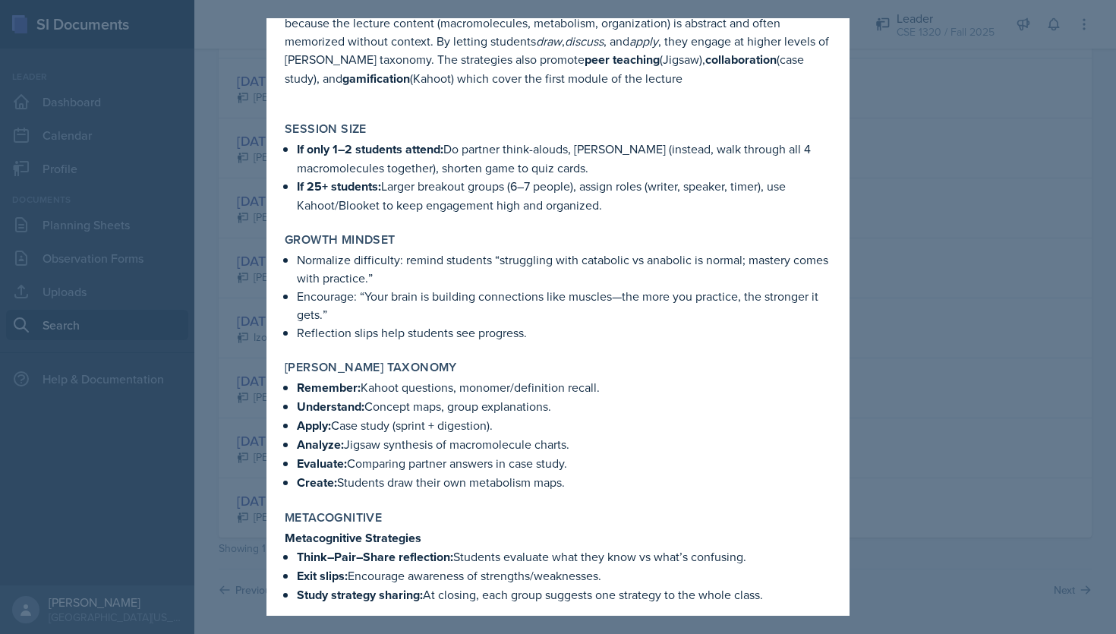
click at [892, 386] on div at bounding box center [558, 317] width 1116 height 634
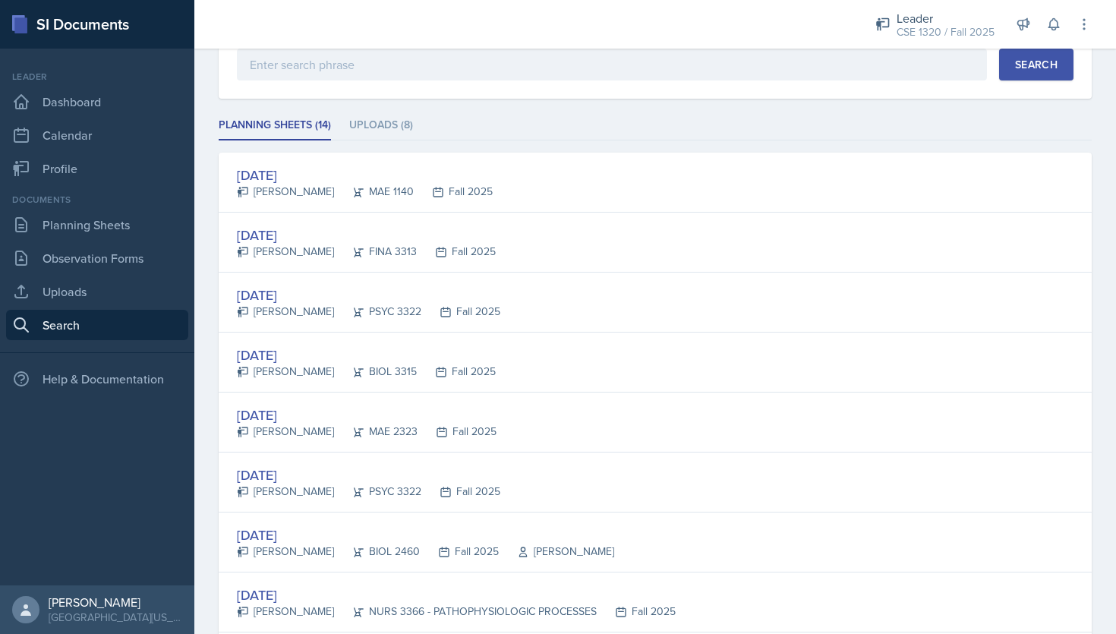
scroll to position [0, 0]
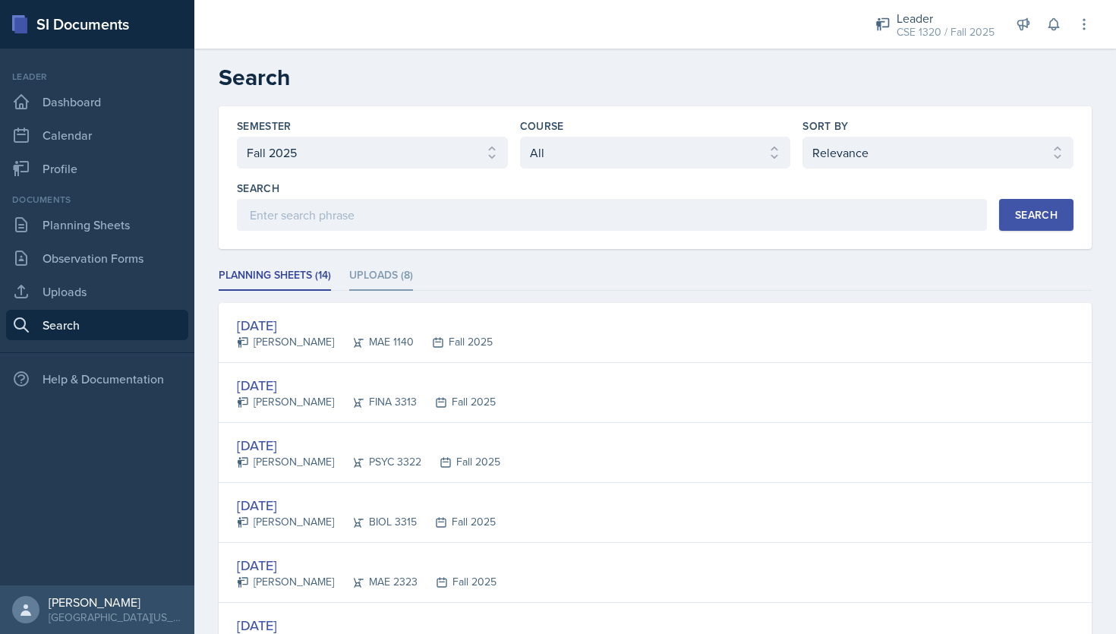
click at [401, 272] on li "Uploads (8)" at bounding box center [381, 276] width 64 height 30
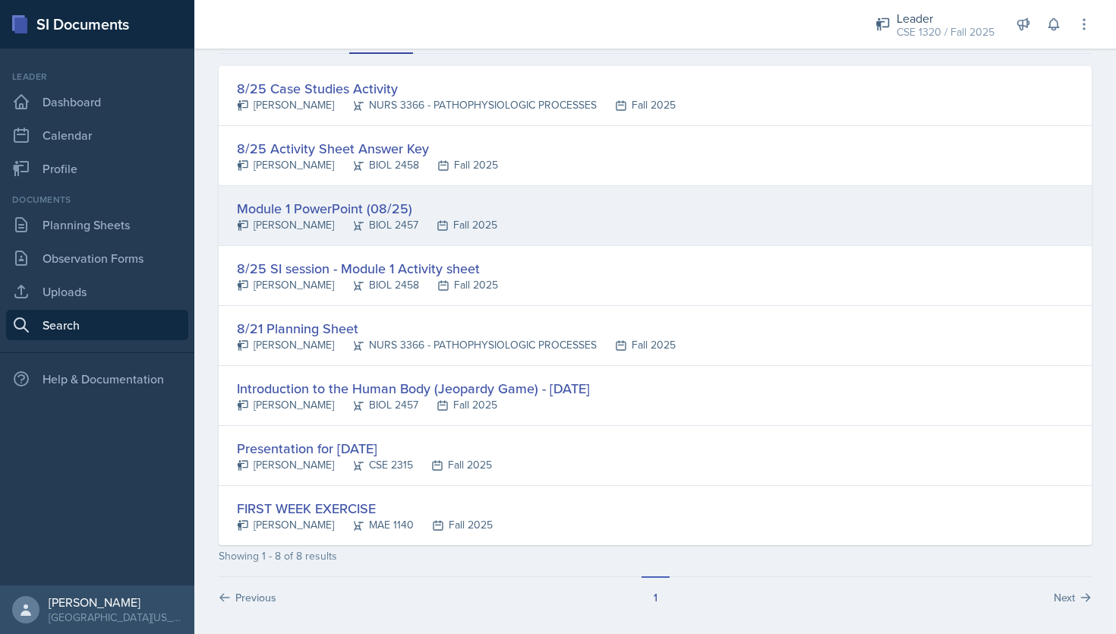
scroll to position [244, 0]
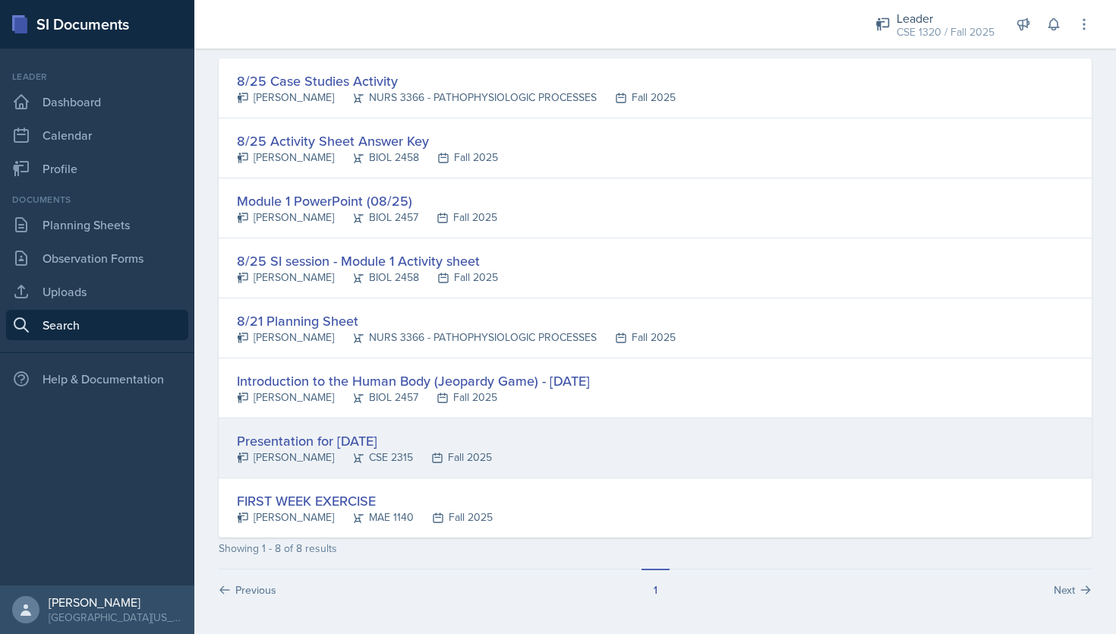
click at [647, 458] on div "Presentation for [DATE] [PERSON_NAME] CSE 2315 Fall 2025" at bounding box center [655, 448] width 873 height 60
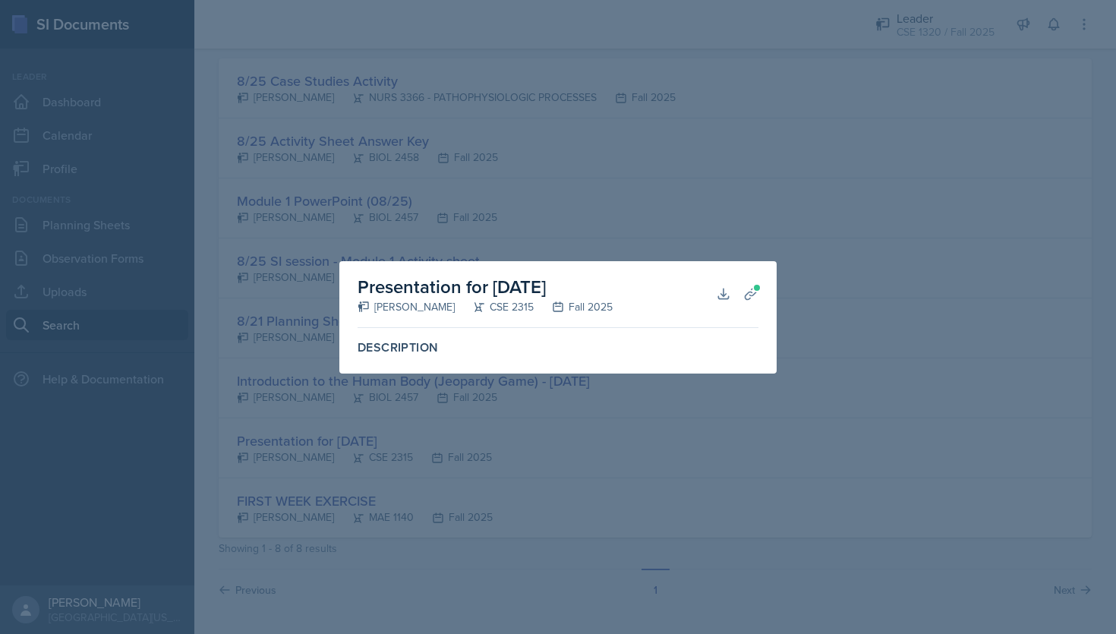
click at [631, 440] on div at bounding box center [558, 317] width 1116 height 634
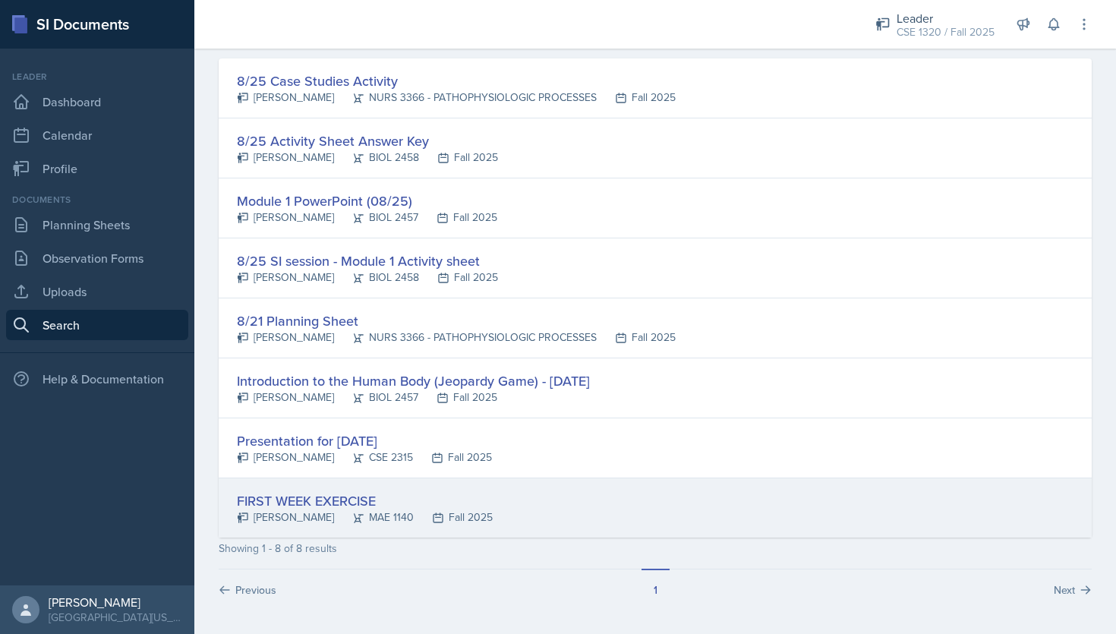
click at [623, 508] on div "FIRST WEEK EXERCISE [PERSON_NAME] 1140 Fall 2025" at bounding box center [655, 507] width 873 height 59
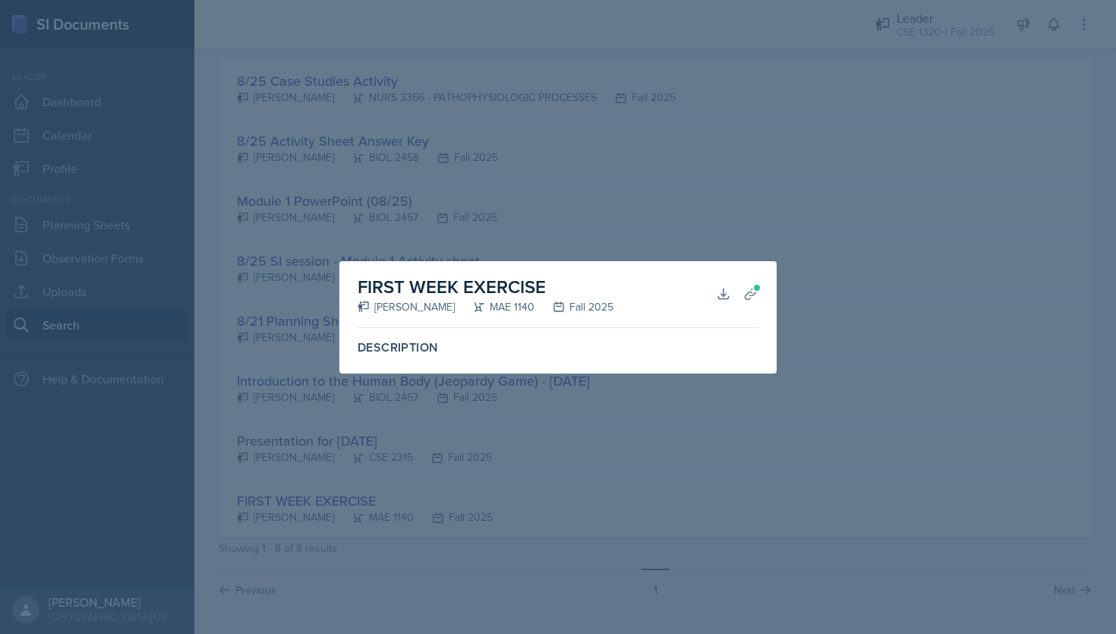
click at [625, 472] on div at bounding box center [558, 317] width 1116 height 634
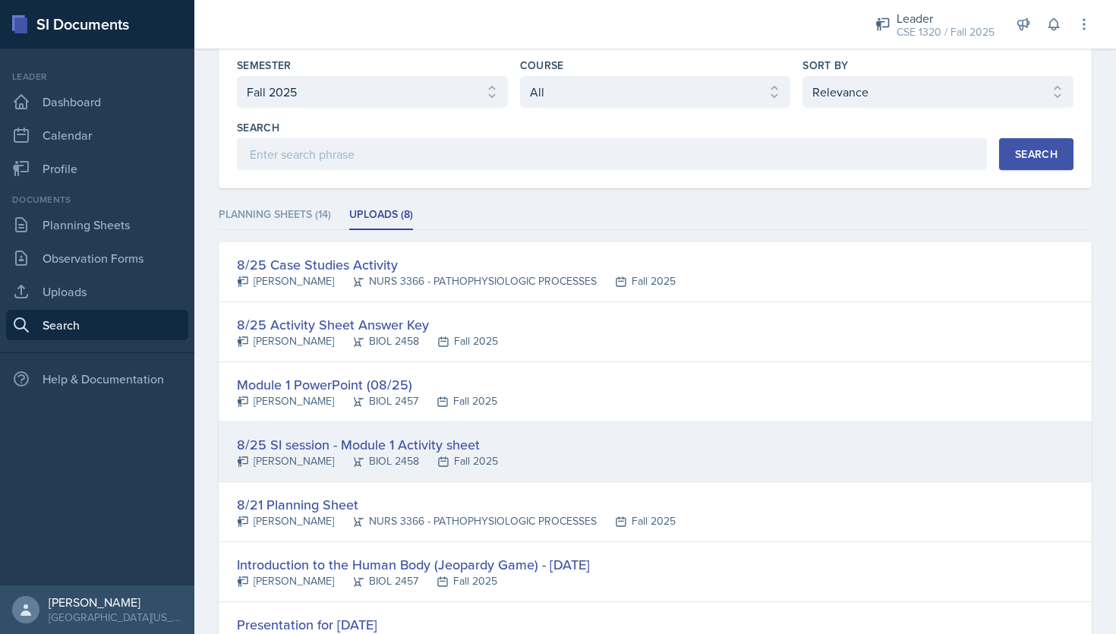
scroll to position [49, 0]
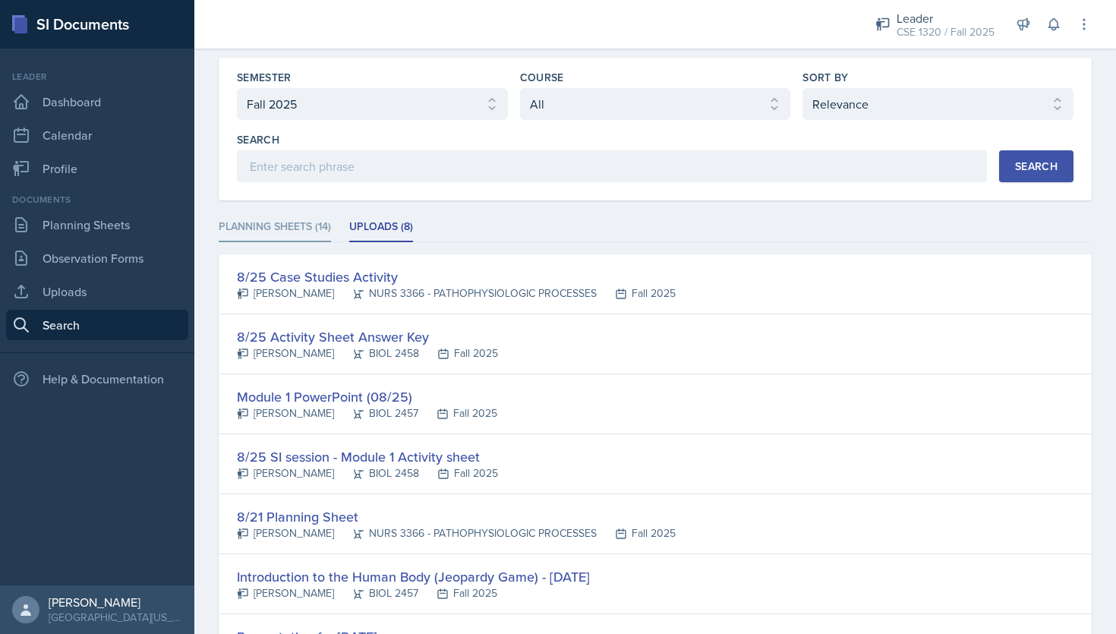
click at [279, 223] on li "Planning Sheets (14)" at bounding box center [275, 227] width 112 height 30
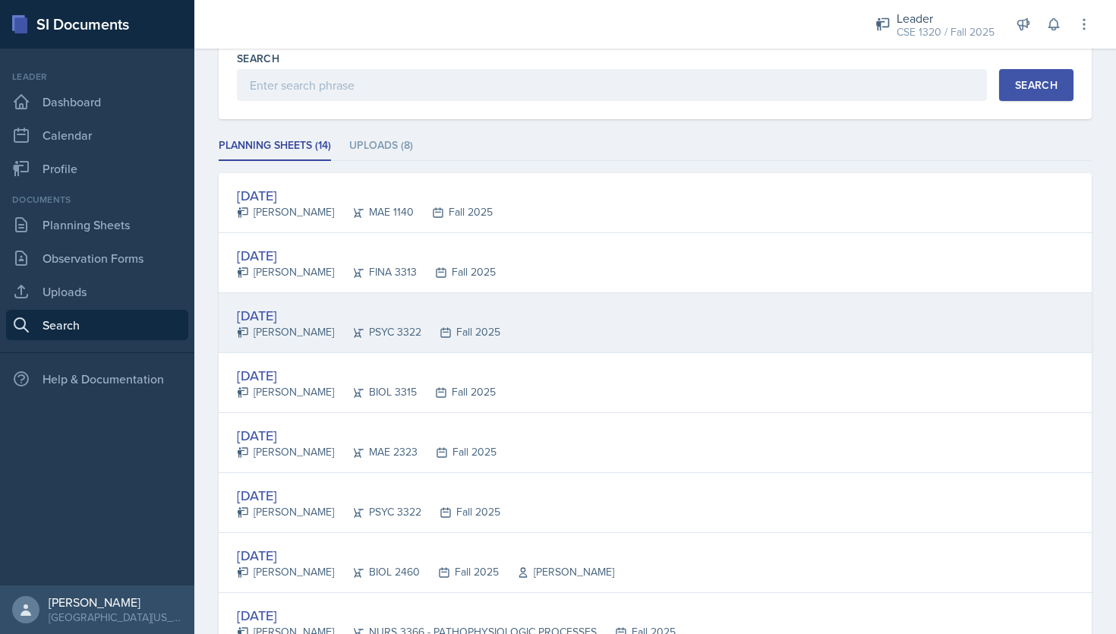
scroll to position [0, 0]
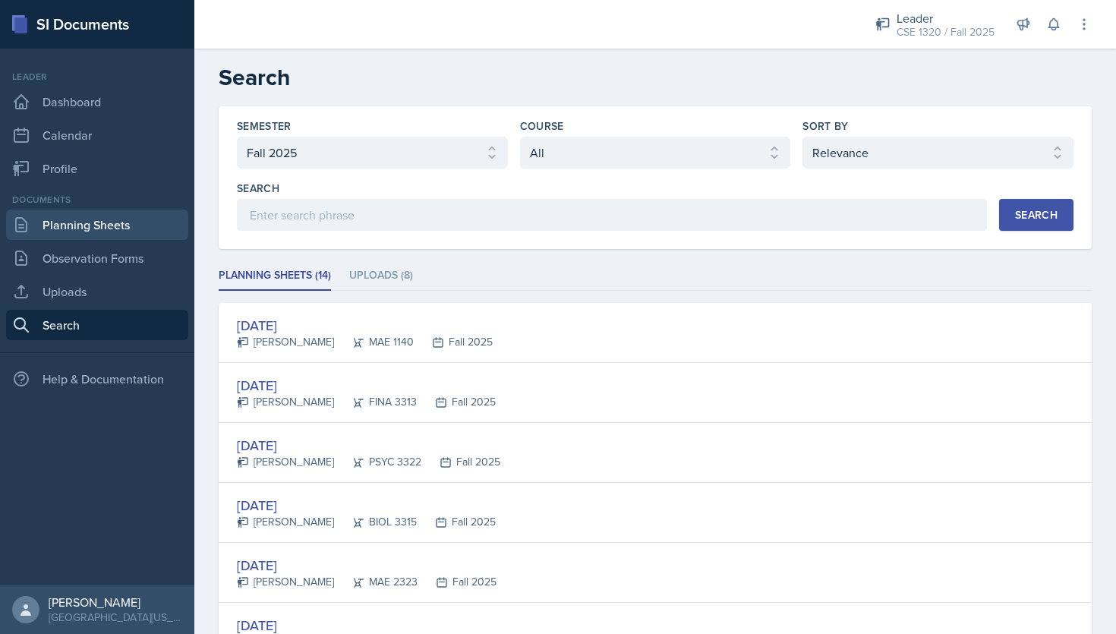
click at [128, 225] on link "Planning Sheets" at bounding box center [97, 224] width 182 height 30
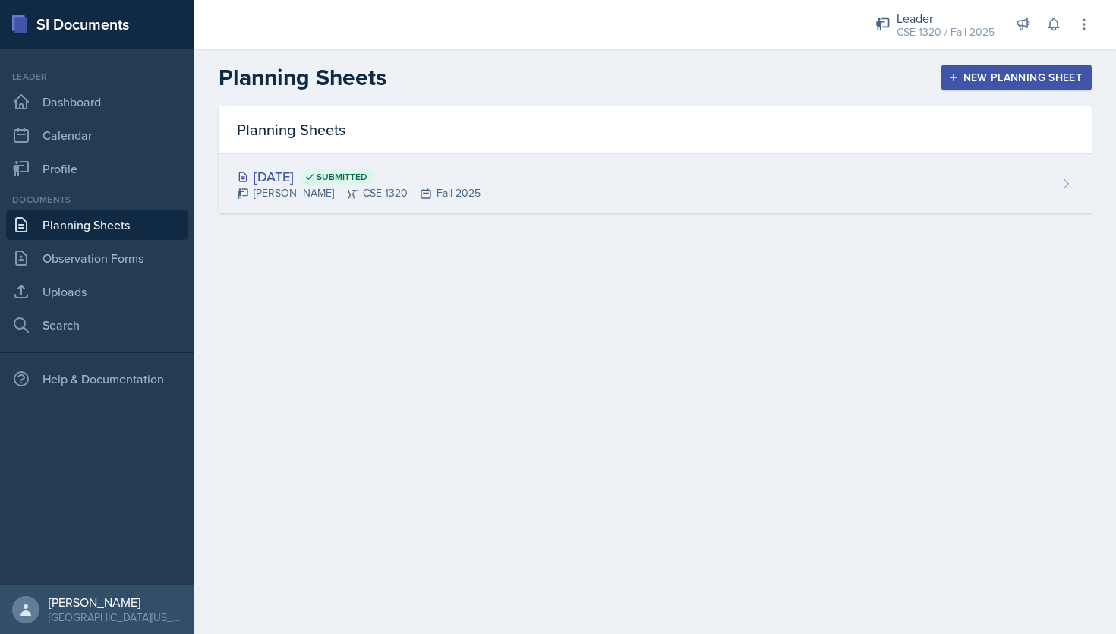
click at [556, 178] on div "[DATE] Submitted [PERSON_NAME] CSE 1320 Fall 2025" at bounding box center [655, 183] width 873 height 59
